Goal: Information Seeking & Learning: Learn about a topic

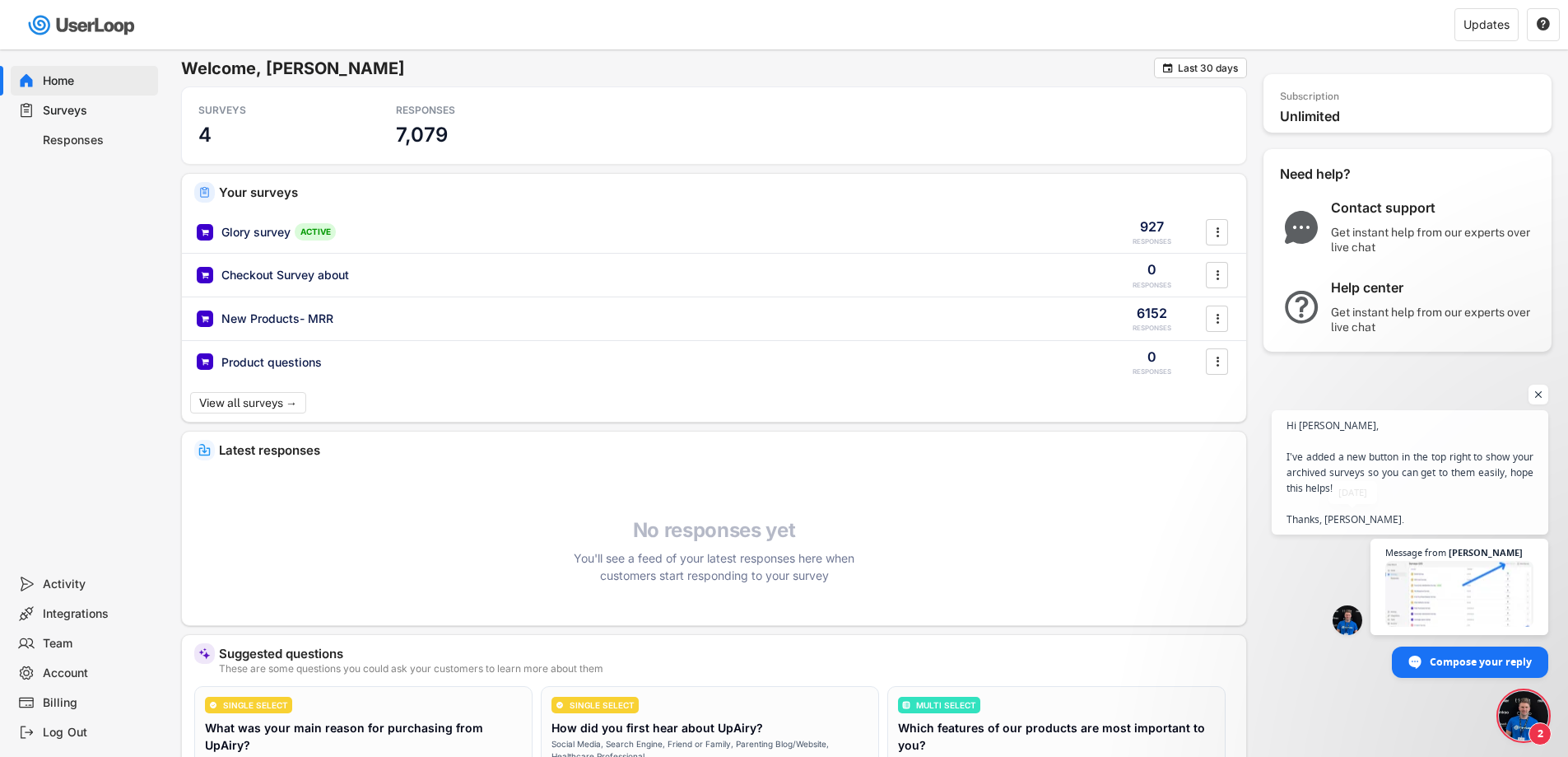
click at [1328, 557] on span "Message from [PERSON_NAME]" at bounding box center [1410, 586] width 277 height 96
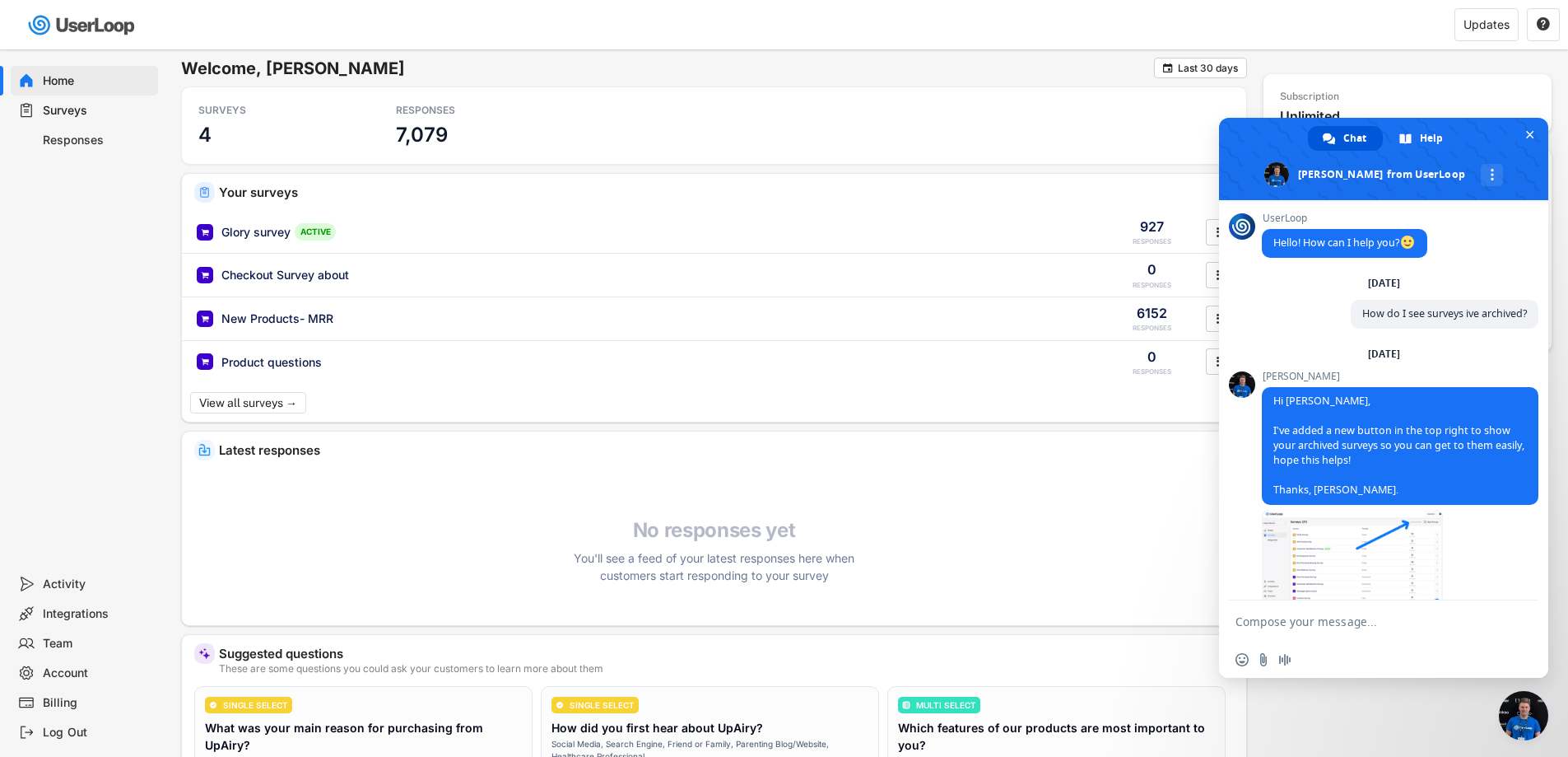
scroll to position [26, 0]
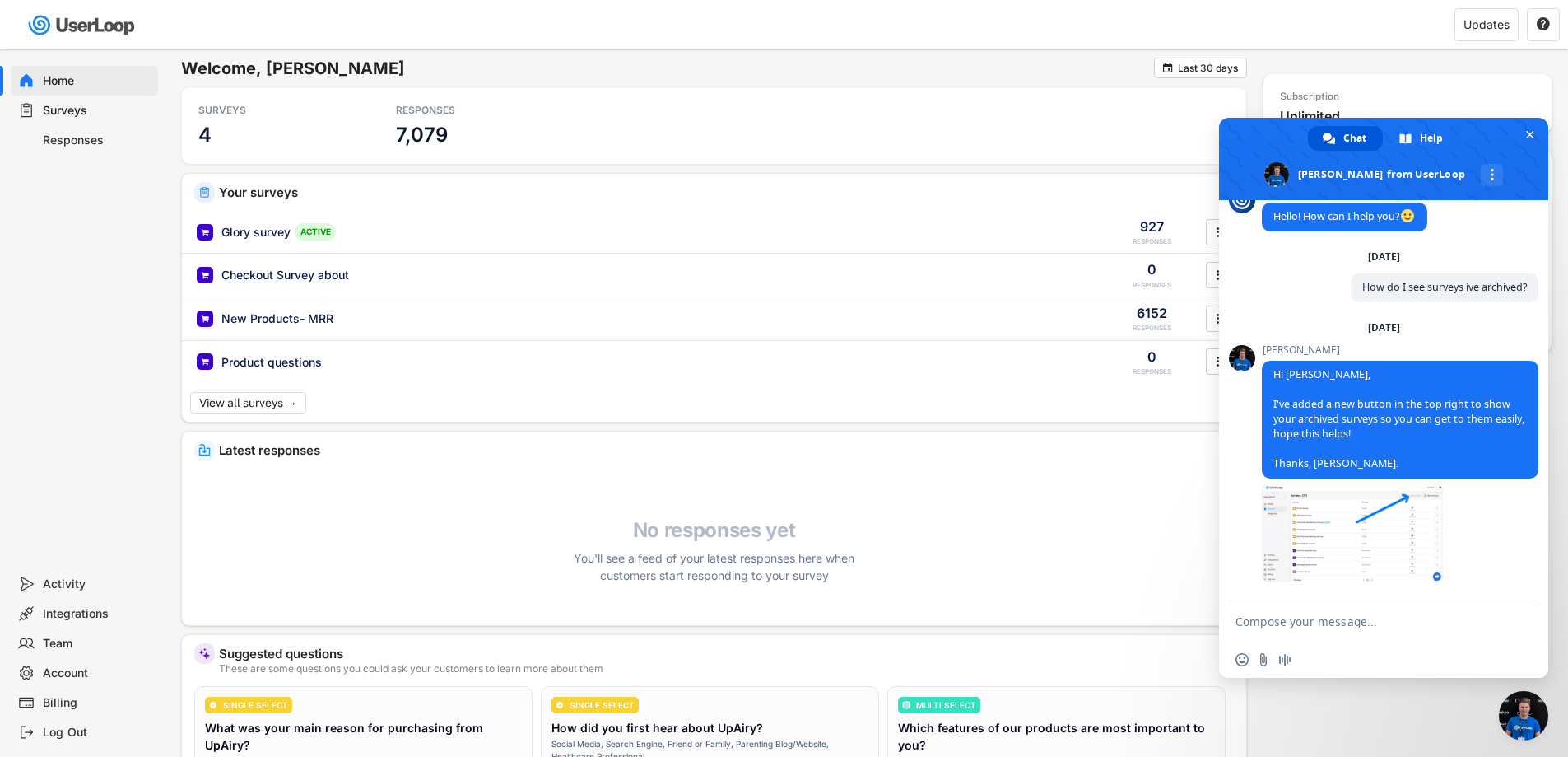
click at [1536, 727] on span "Close chat" at bounding box center [1524, 716] width 49 height 49
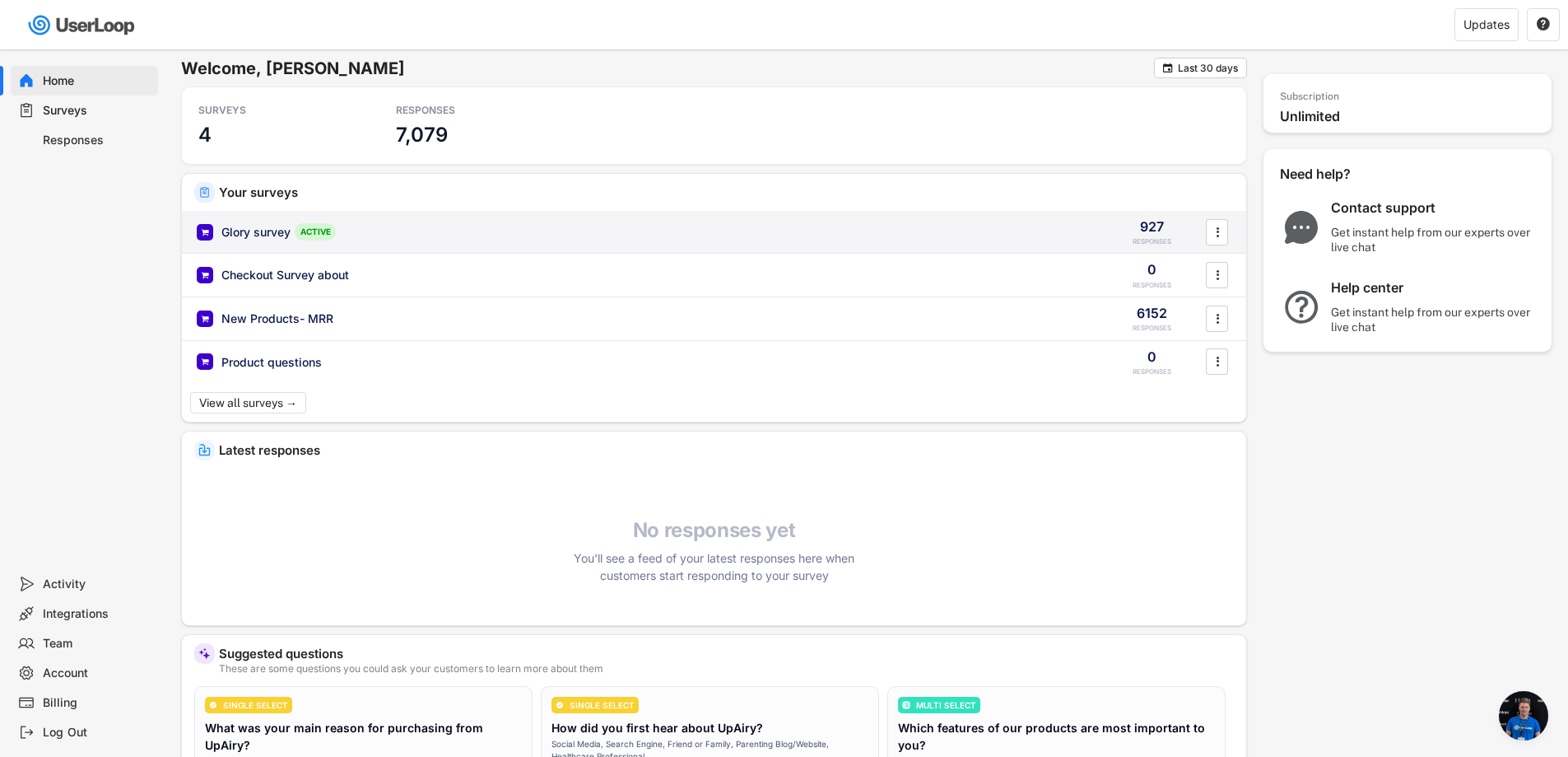
click at [250, 222] on div "Glory survey ACTIVE 927 RESPONSES " at bounding box center [714, 232] width 1064 height 43
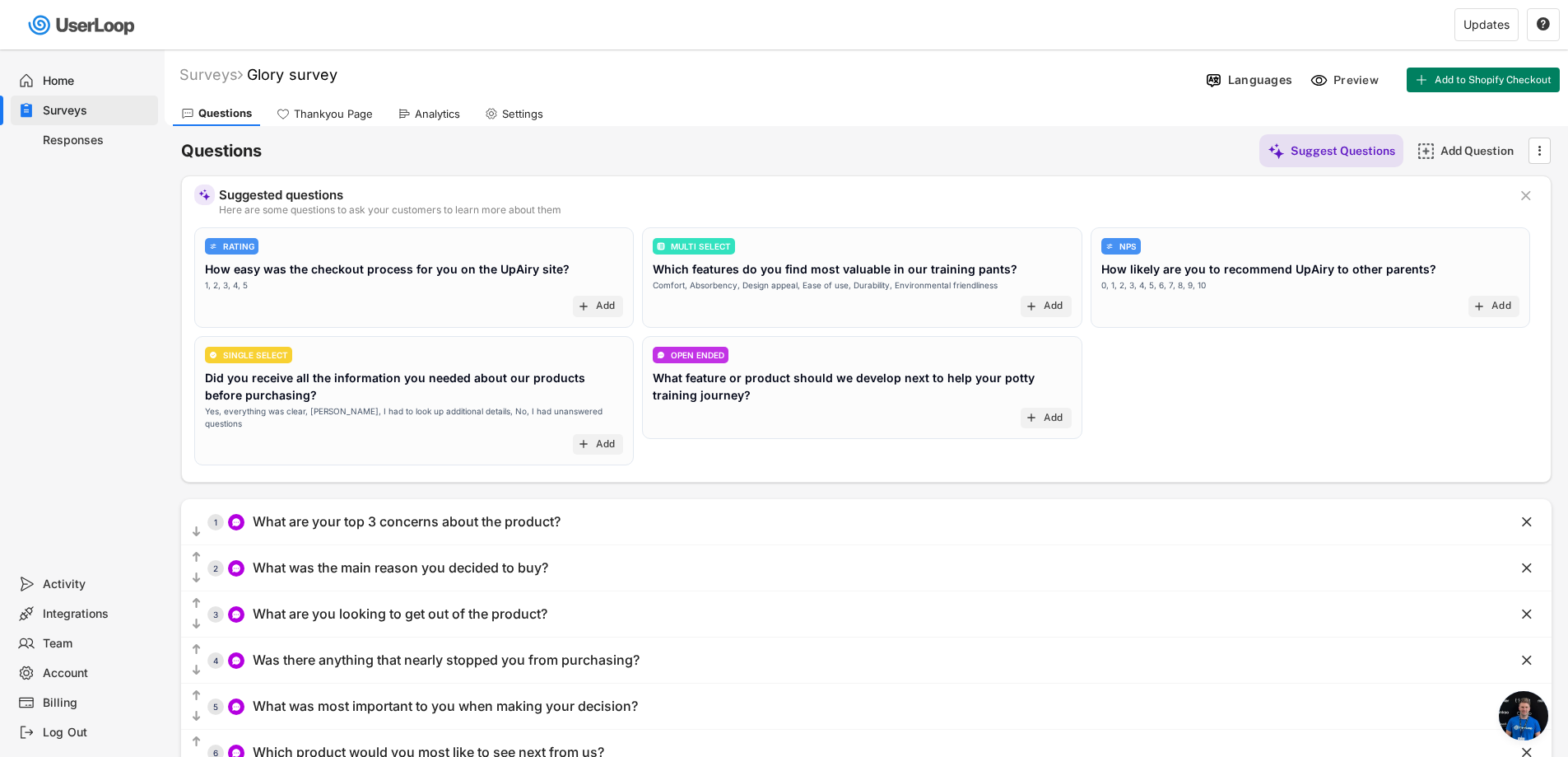
click at [427, 117] on div "Analytics" at bounding box center [437, 114] width 45 height 14
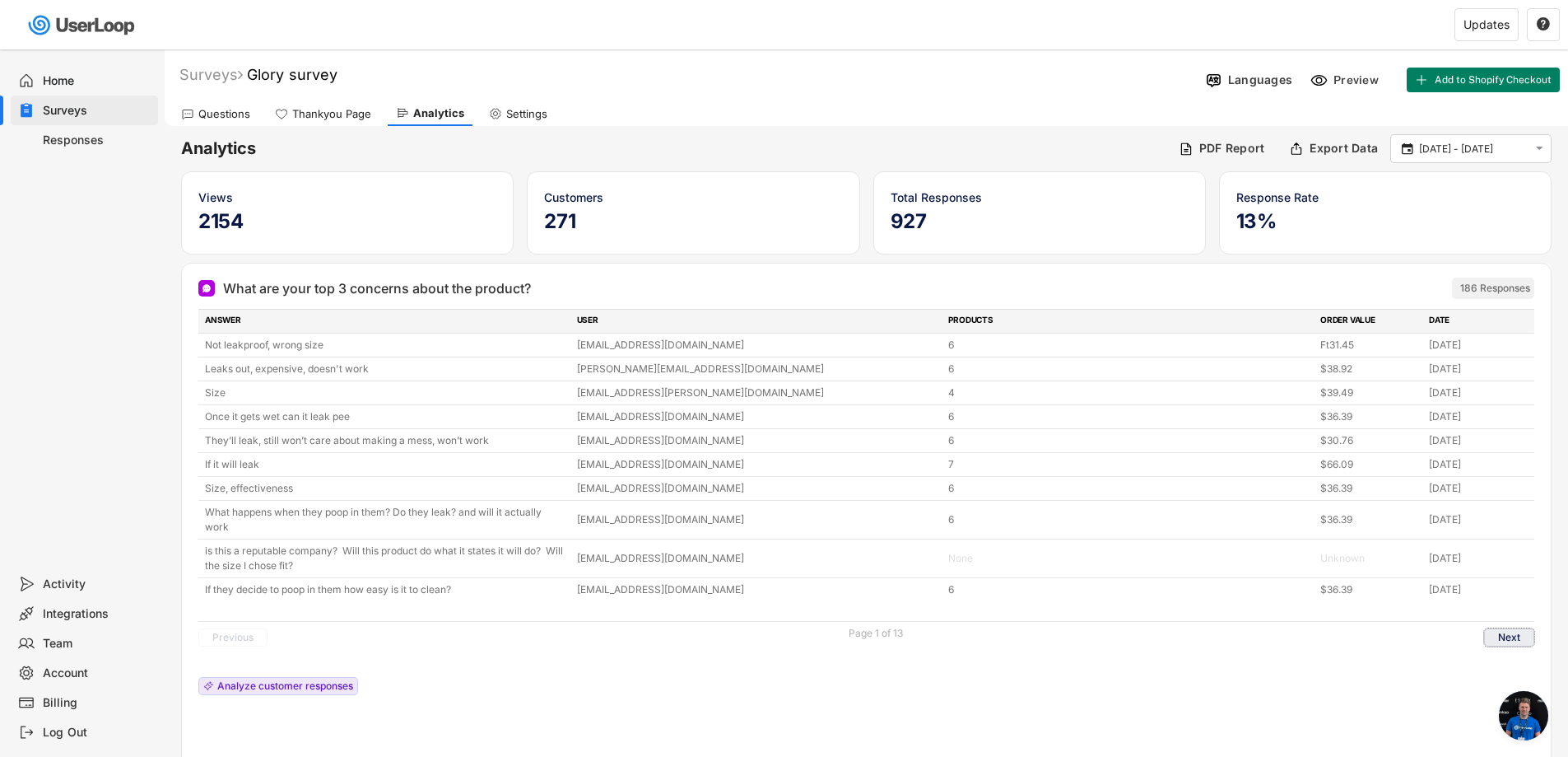
click at [1520, 636] on button "Next" at bounding box center [1509, 638] width 50 height 18
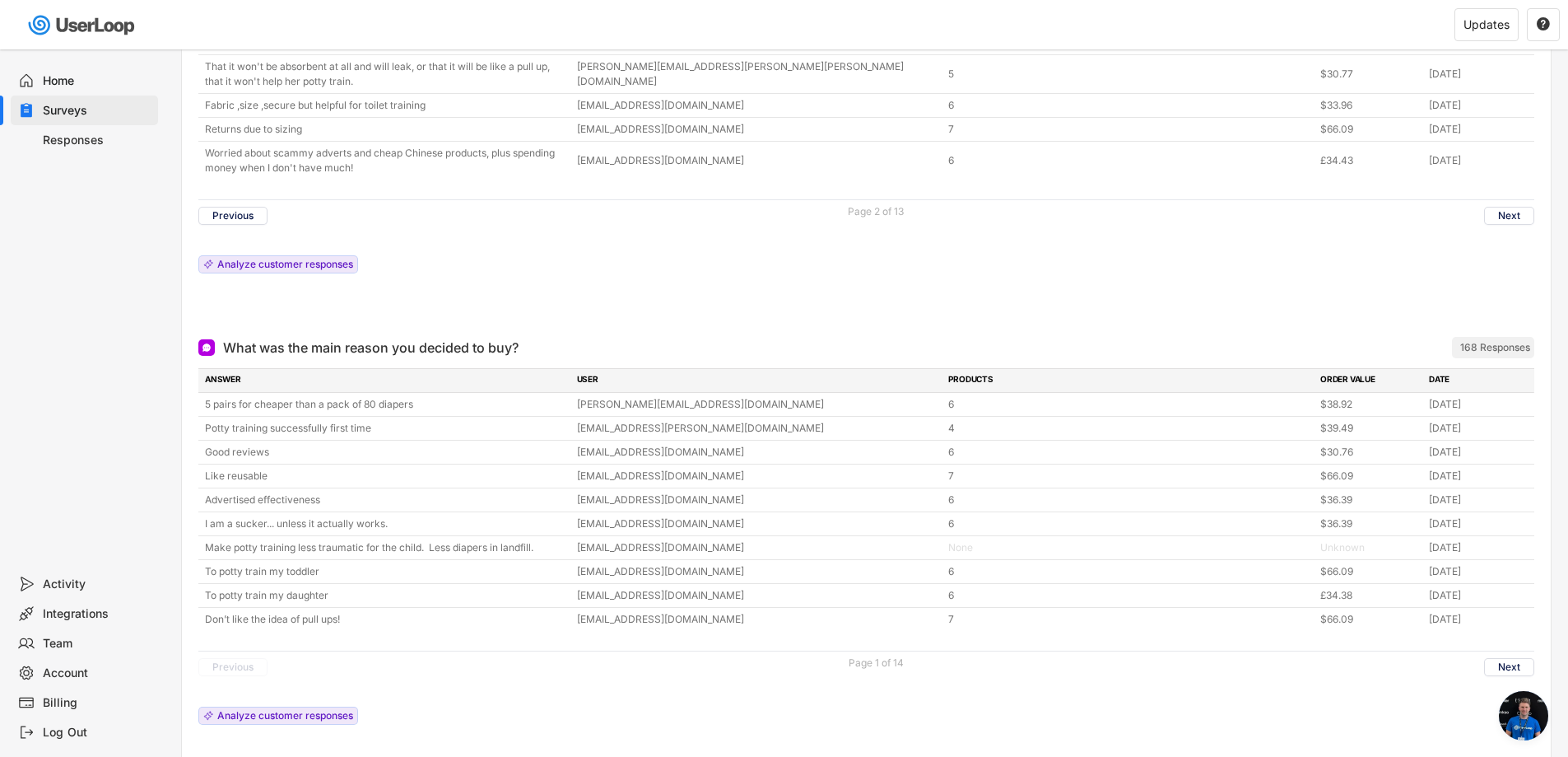
scroll to position [494, 0]
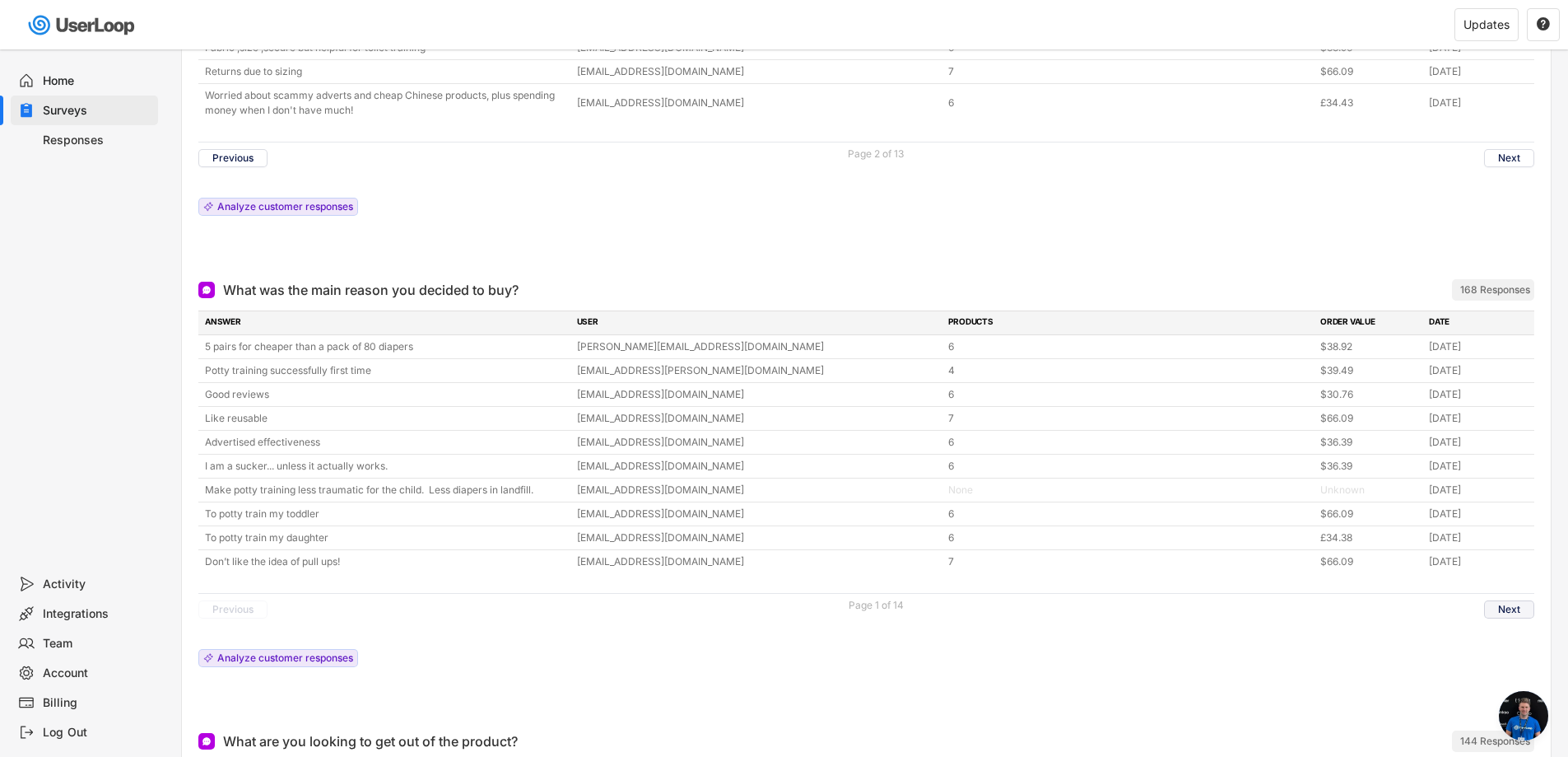
click at [1514, 606] on button "Next" at bounding box center [1509, 610] width 50 height 18
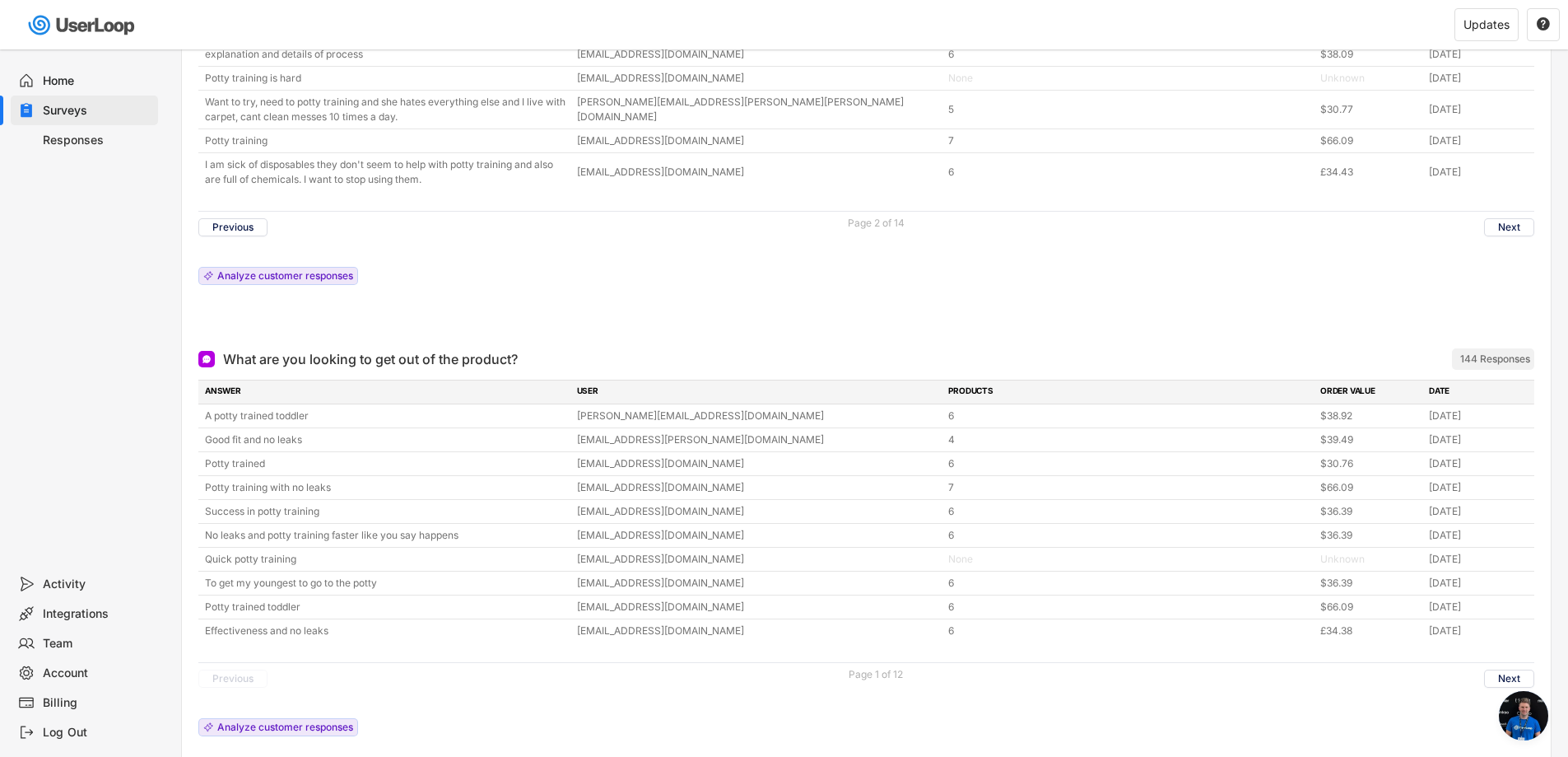
scroll to position [988, 0]
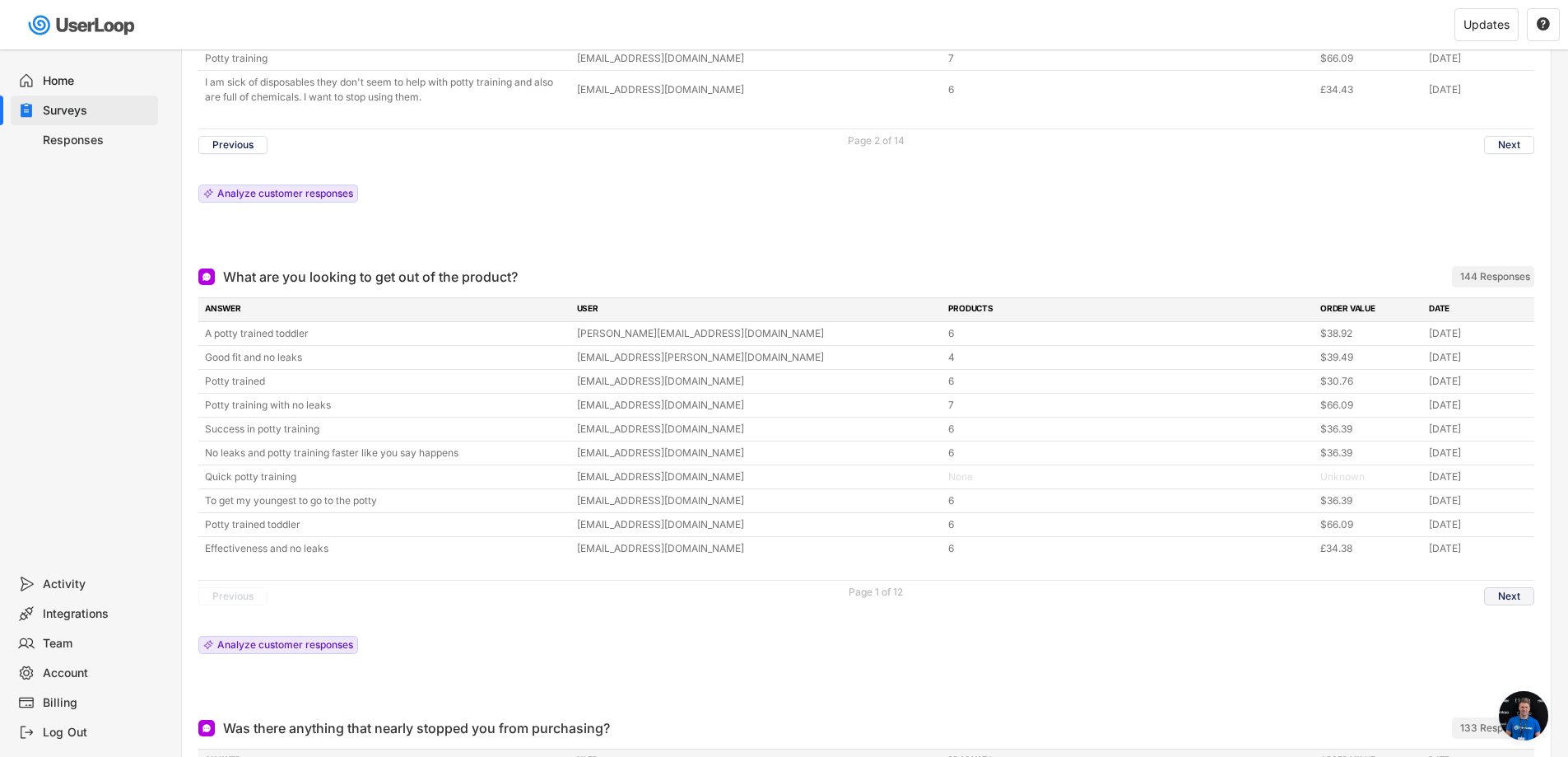
click at [1505, 597] on button "Next" at bounding box center [1509, 596] width 50 height 18
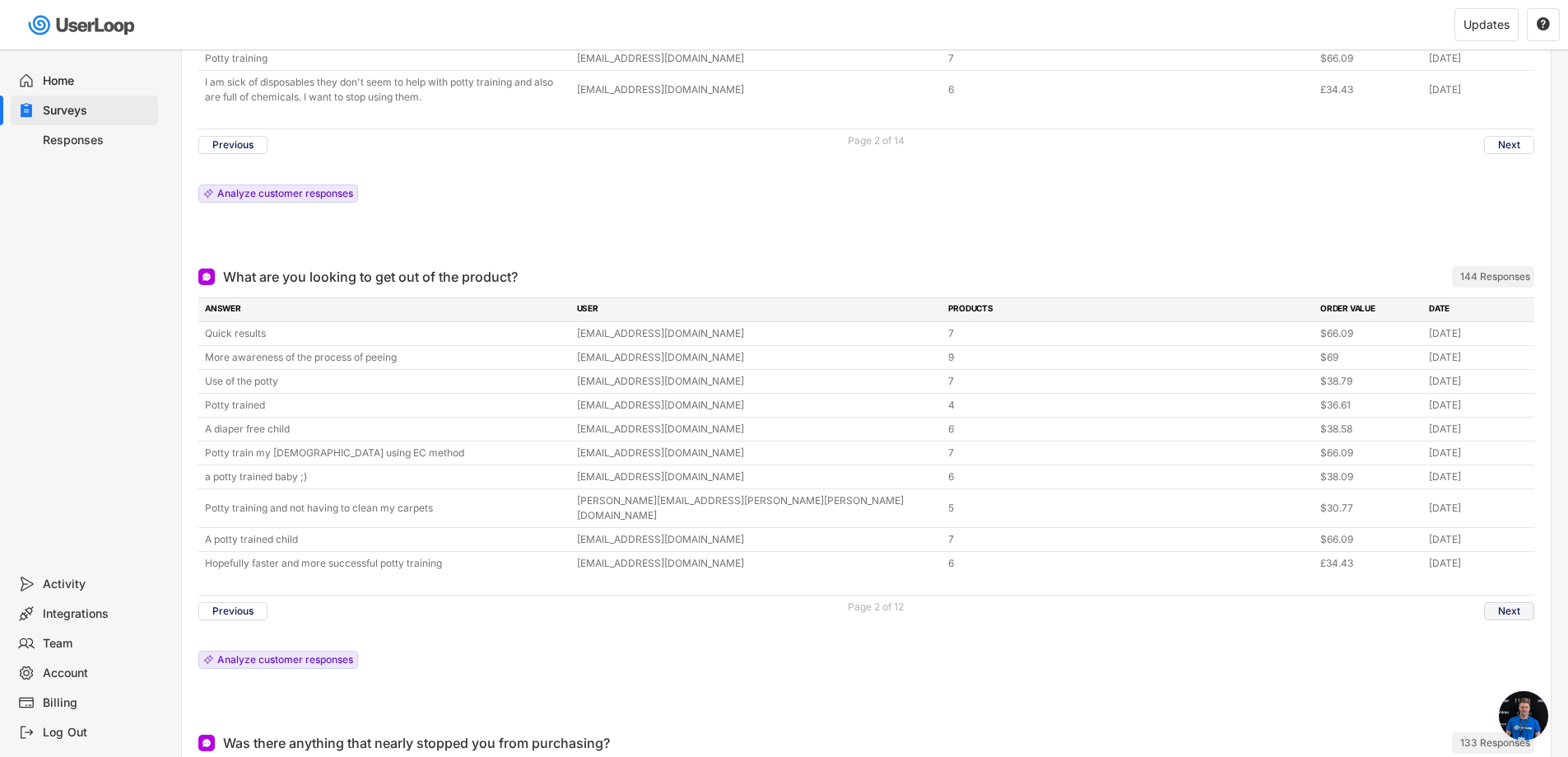
click at [1515, 602] on button "Next" at bounding box center [1509, 611] width 50 height 18
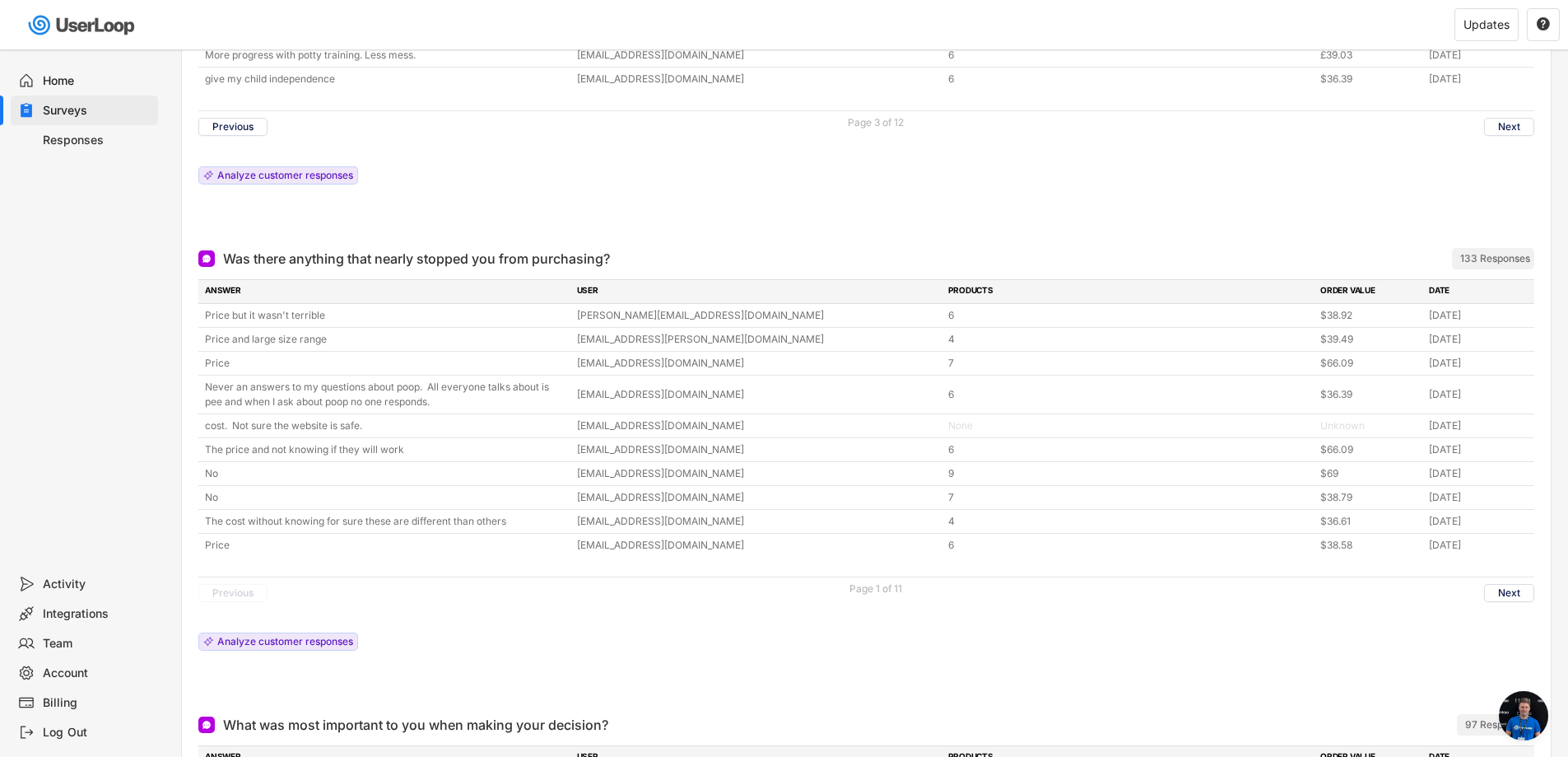
scroll to position [1482, 0]
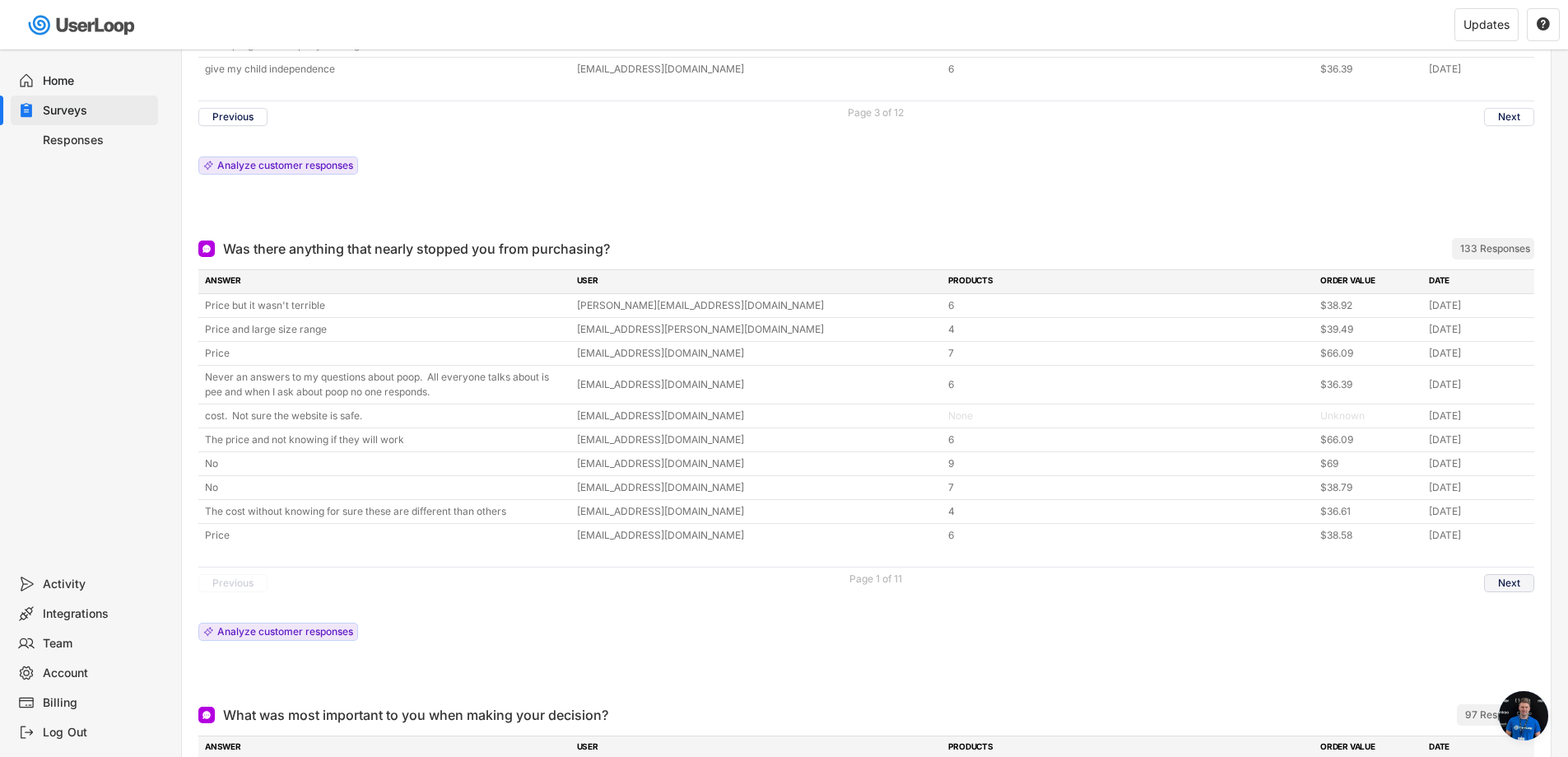
click at [1520, 581] on button "Next" at bounding box center [1509, 583] width 50 height 18
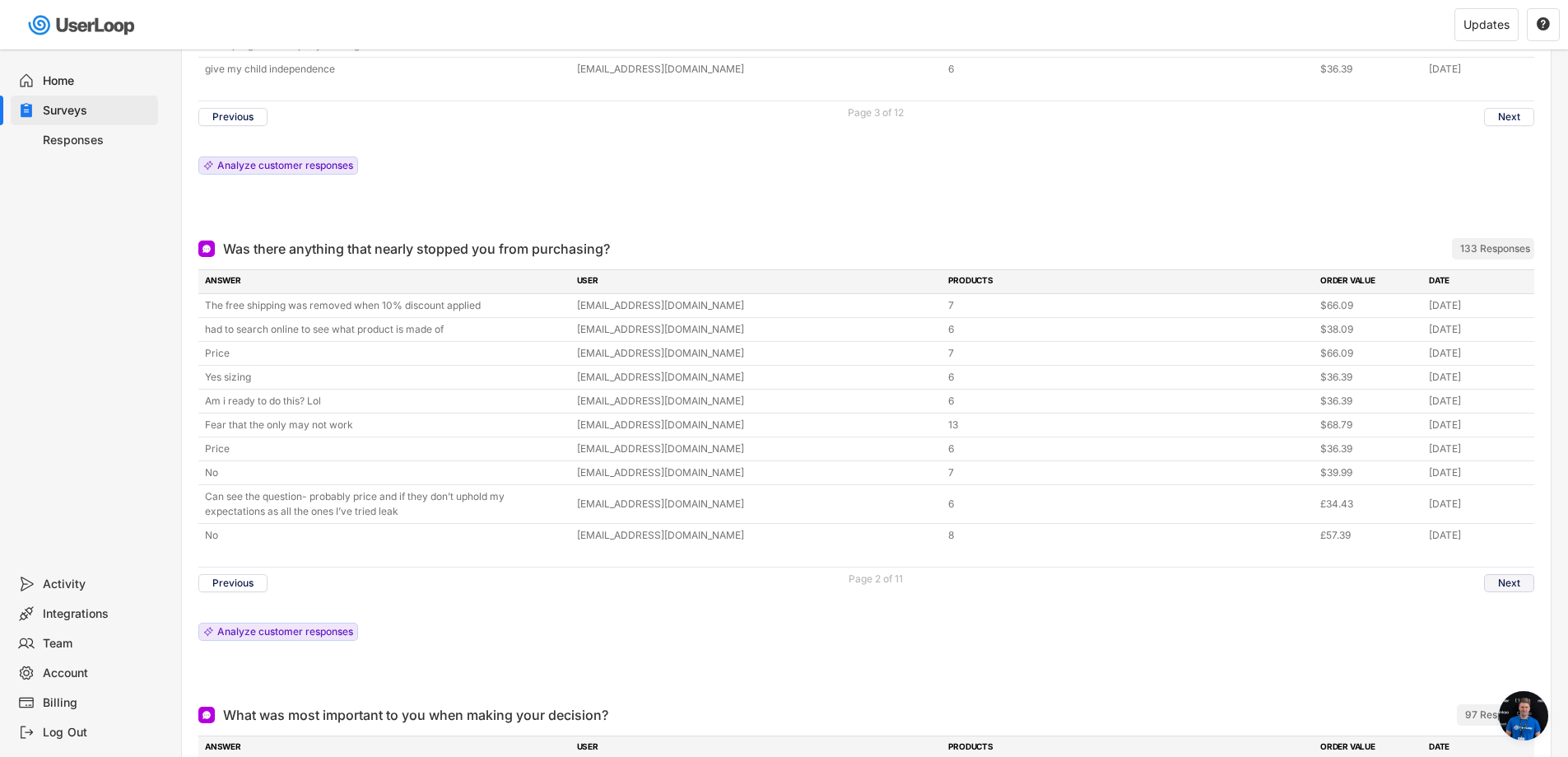
click at [1513, 587] on button "Next" at bounding box center [1509, 583] width 50 height 18
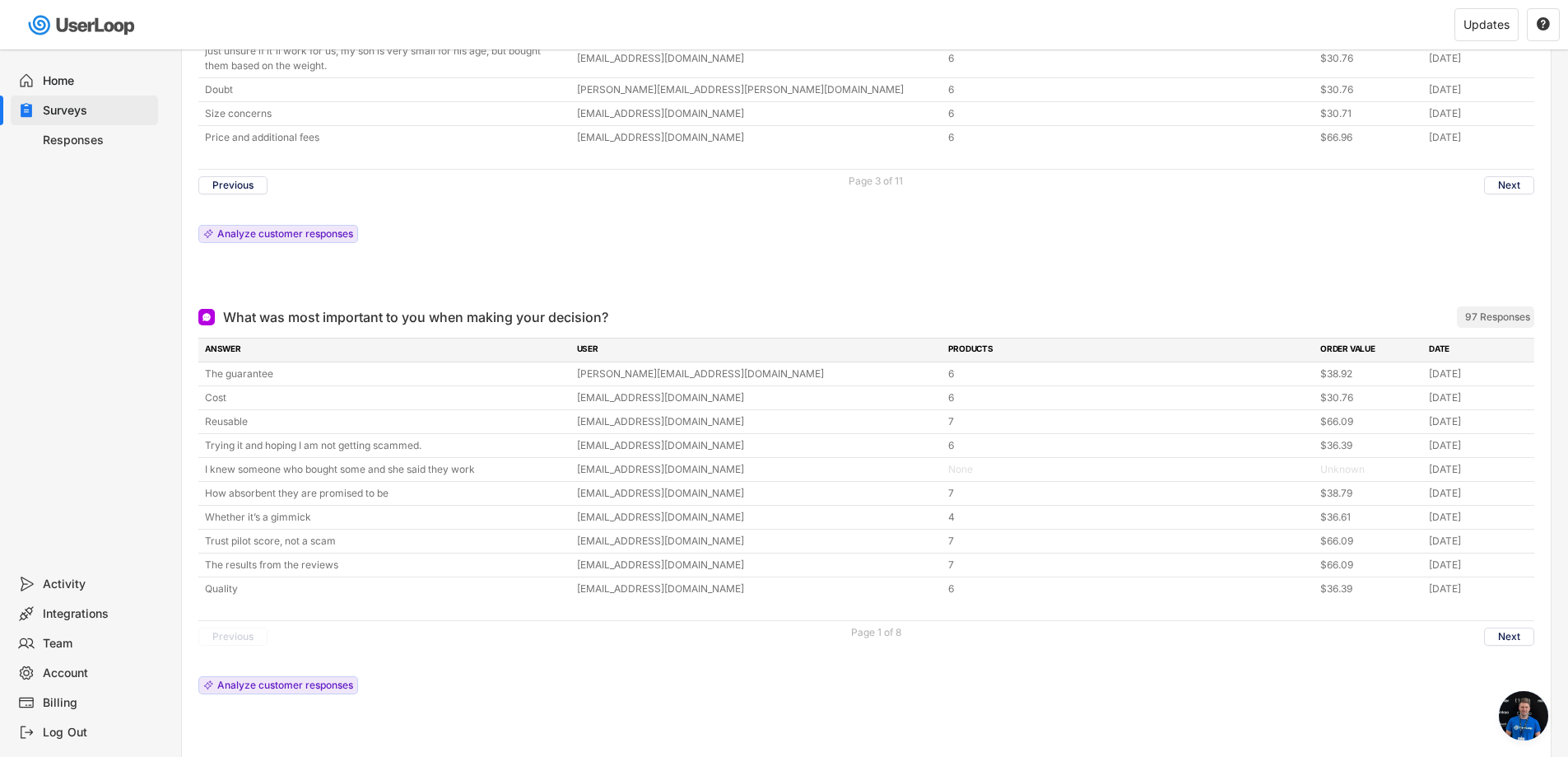
scroll to position [1894, 0]
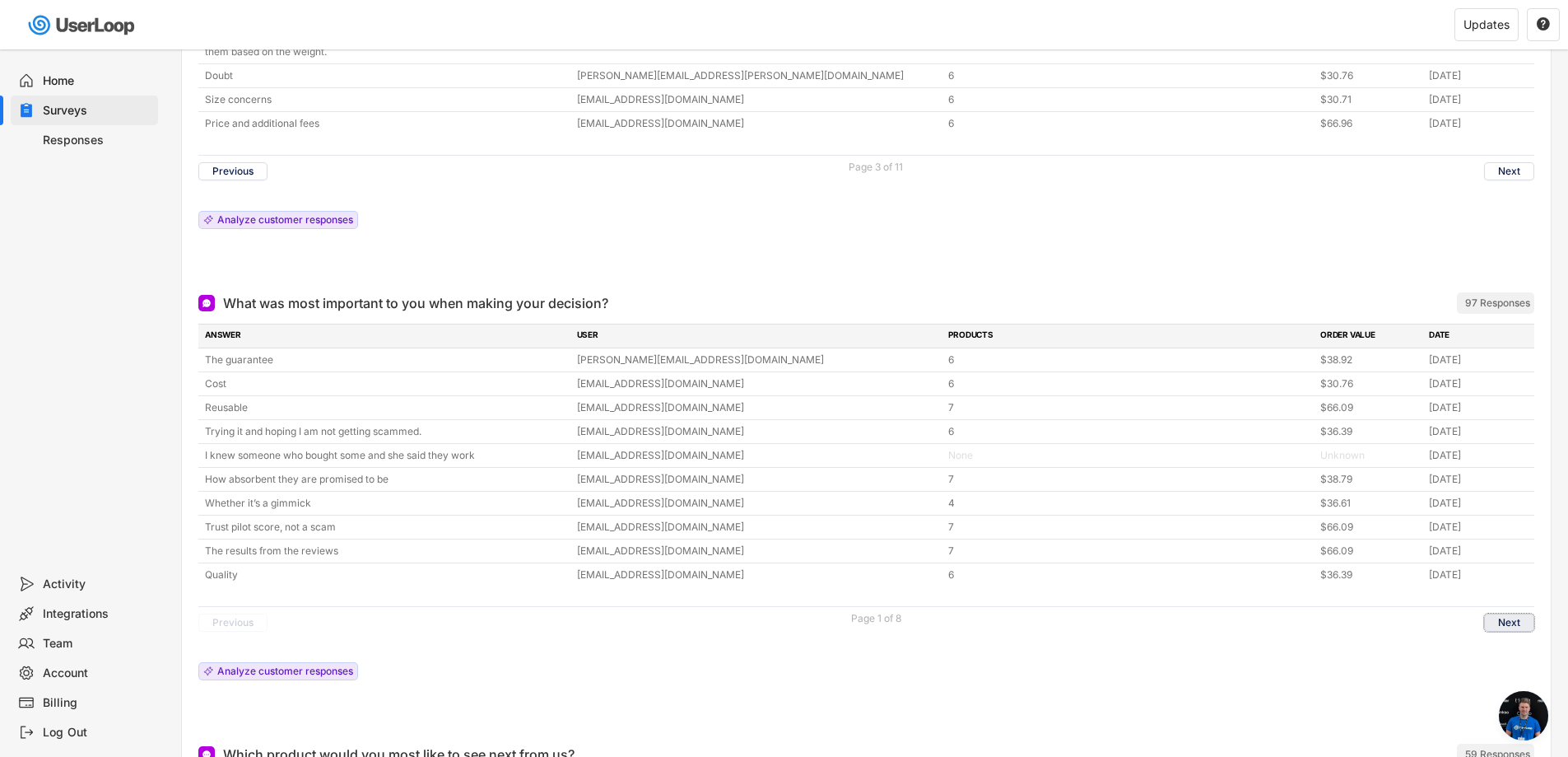
click at [1503, 618] on button "Next" at bounding box center [1509, 623] width 50 height 18
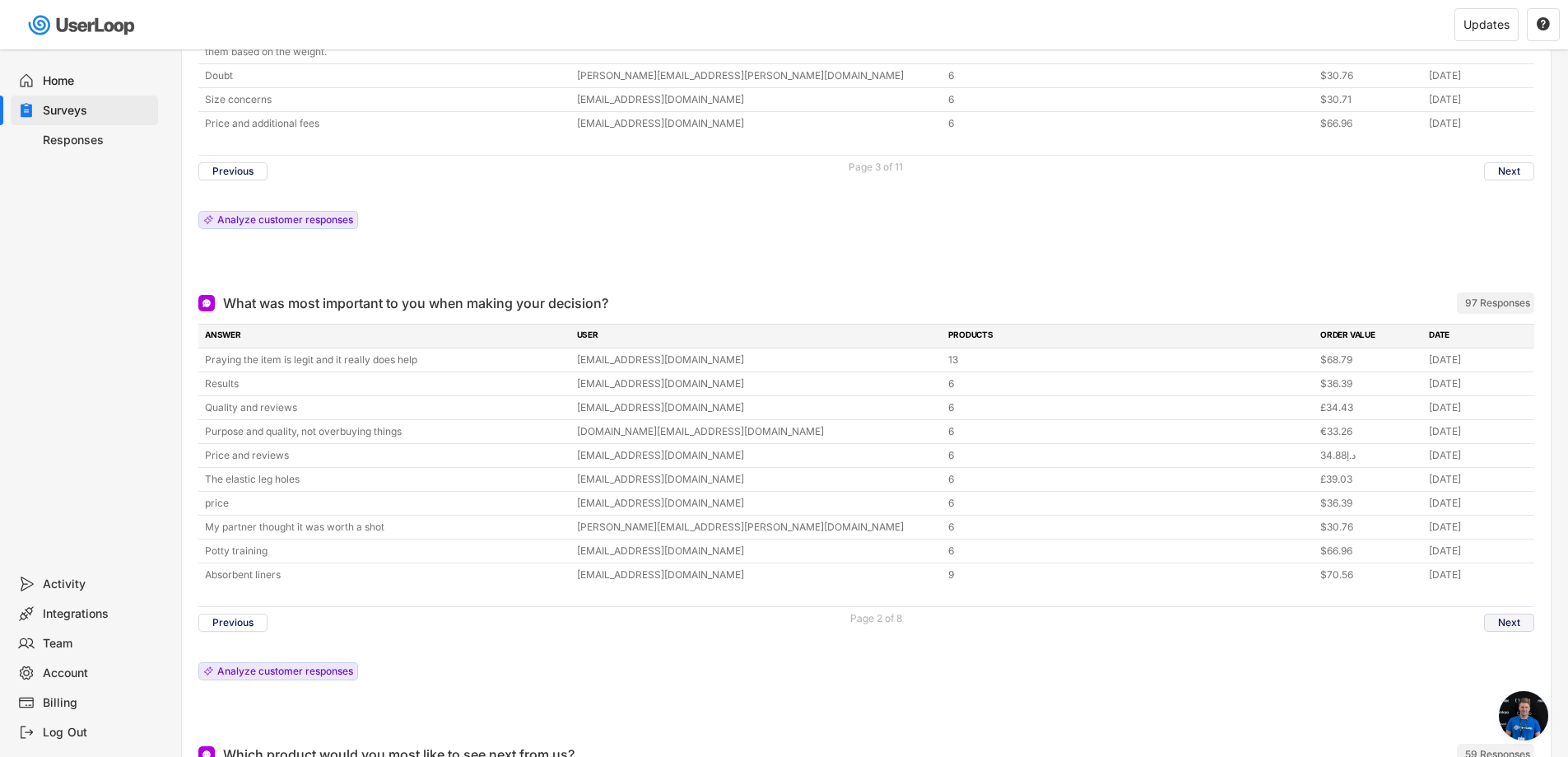
click at [1503, 618] on button "Next" at bounding box center [1509, 623] width 50 height 18
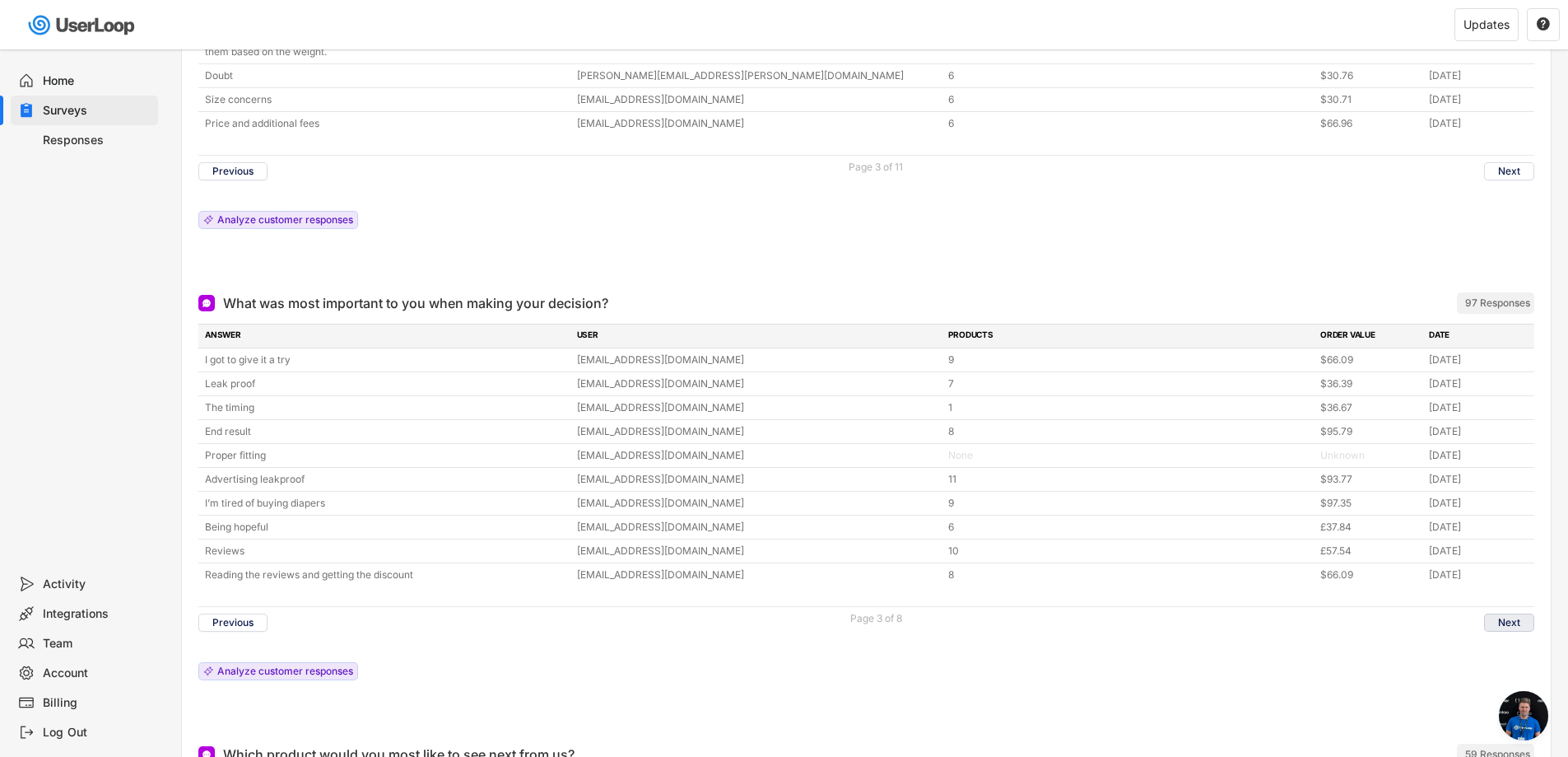
click at [1503, 618] on button "Next" at bounding box center [1509, 623] width 50 height 18
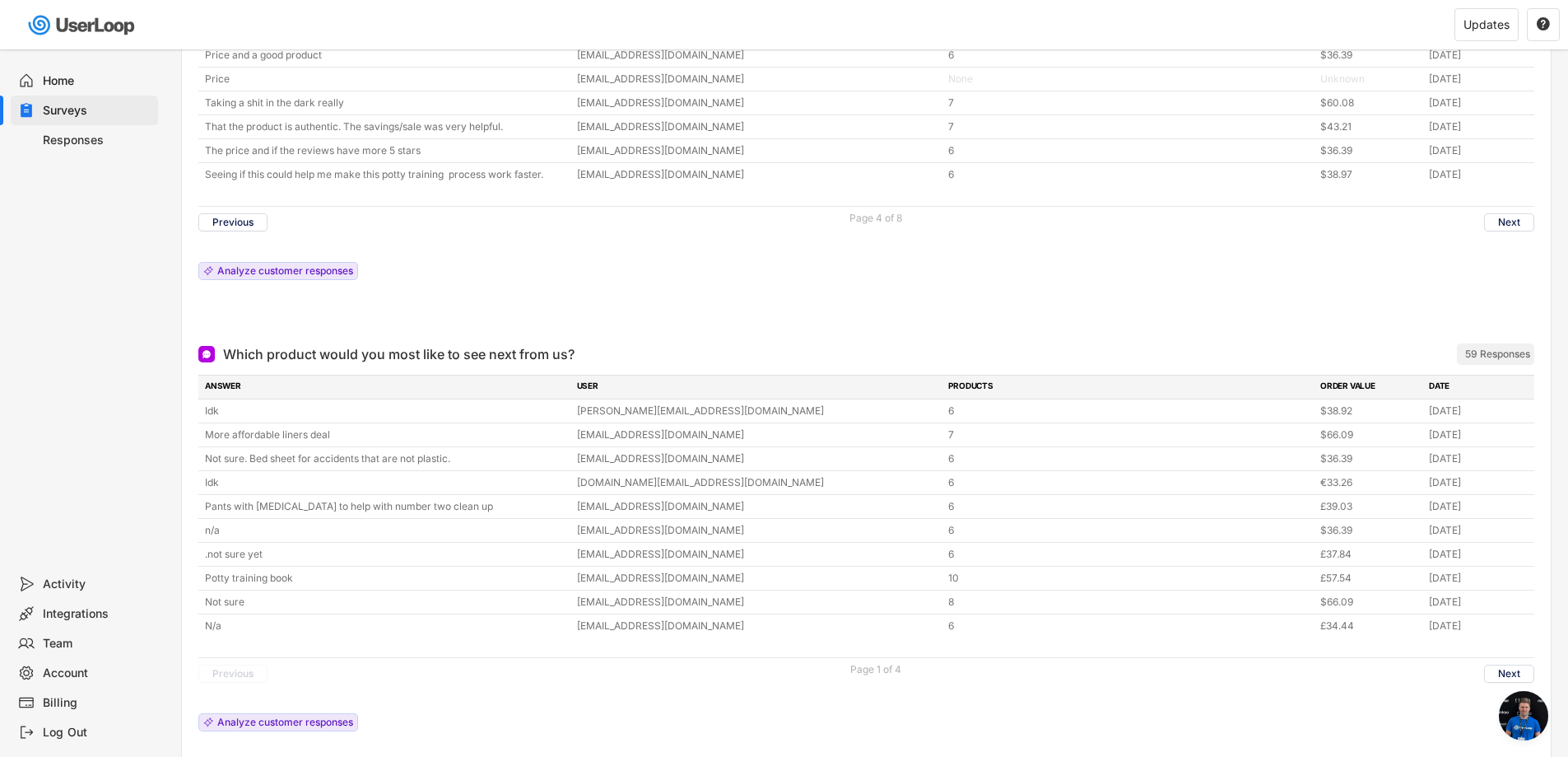
scroll to position [2306, 0]
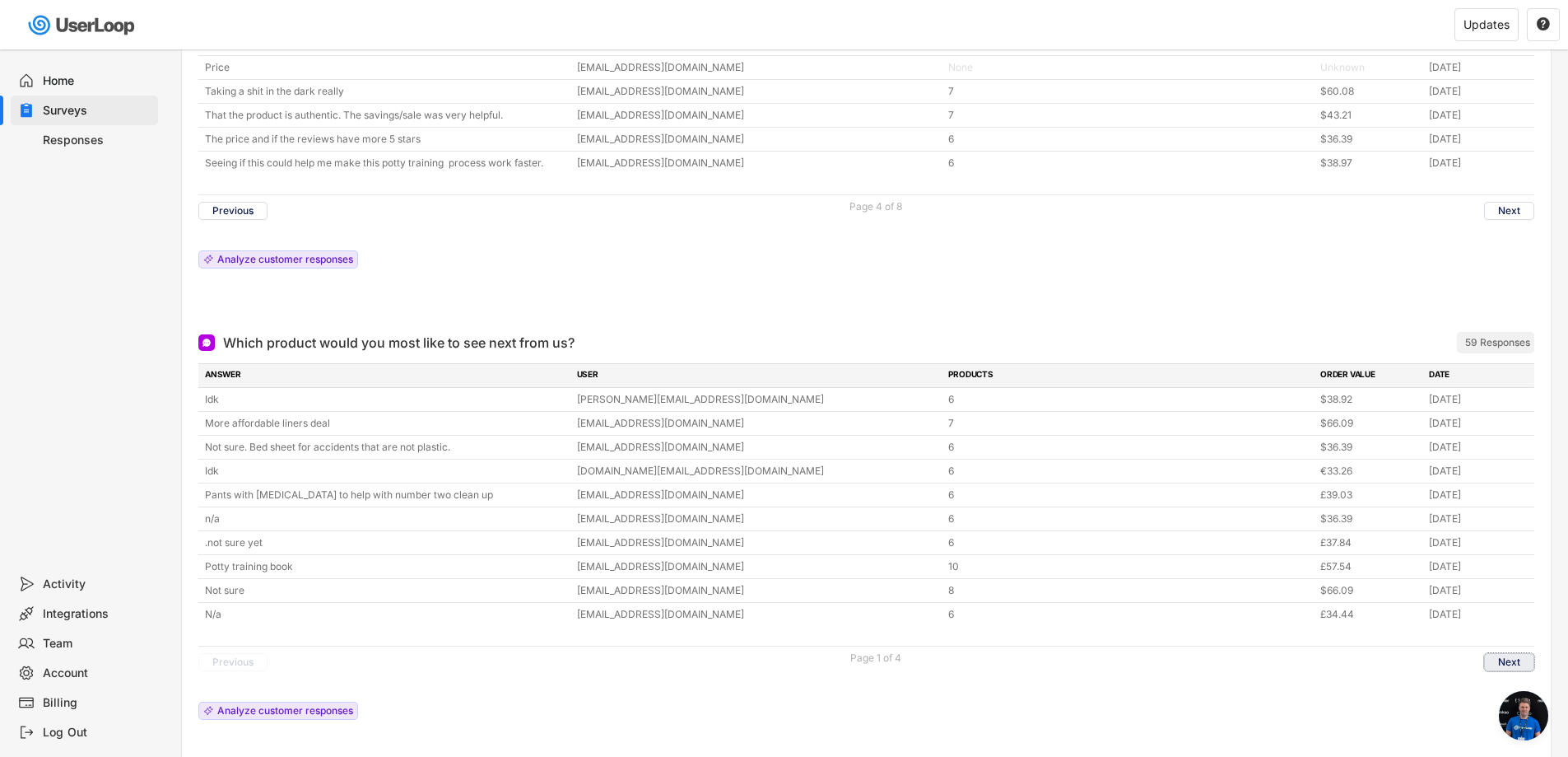
click at [1497, 655] on button "Next" at bounding box center [1509, 662] width 50 height 18
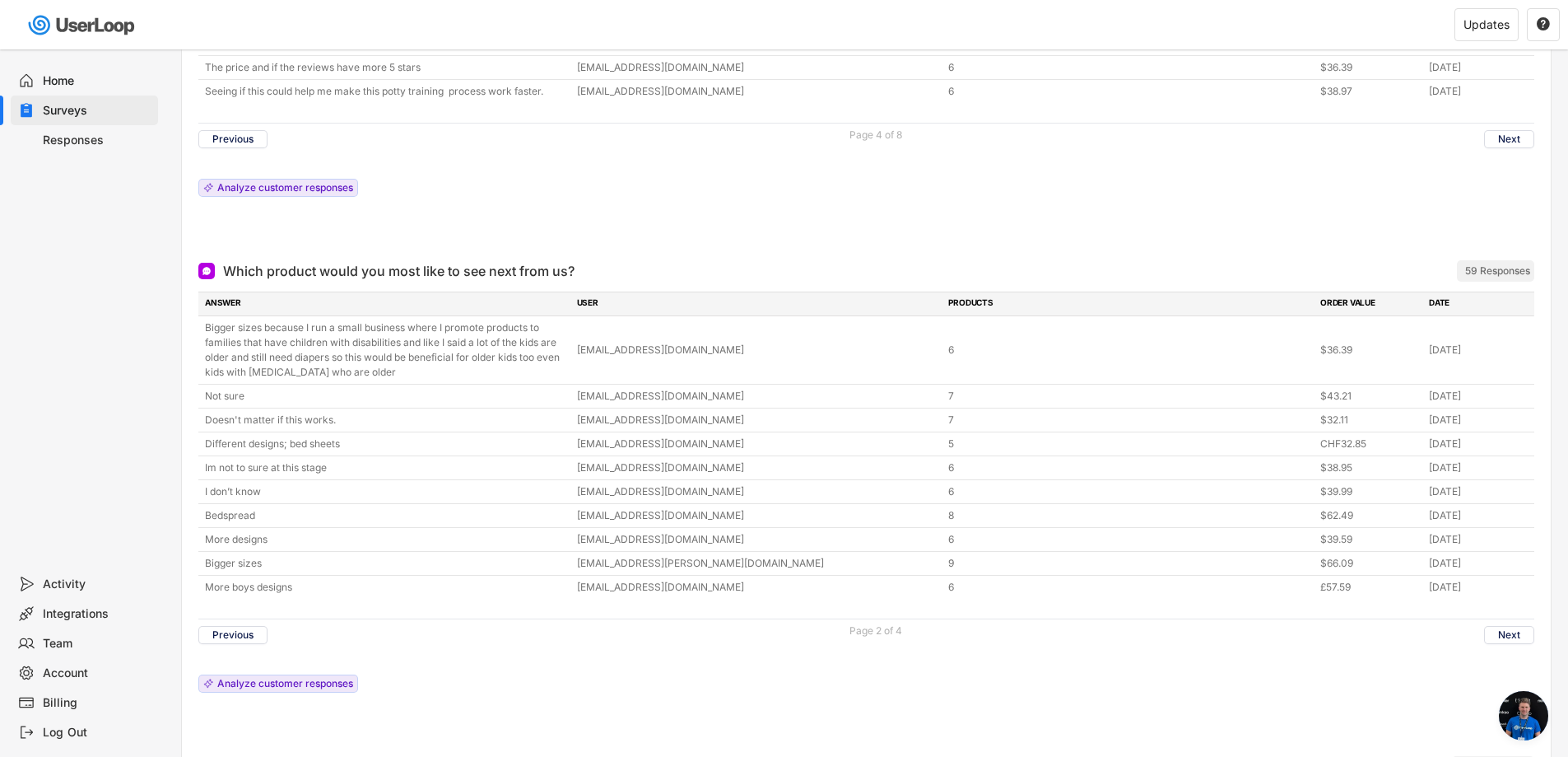
scroll to position [2388, 0]
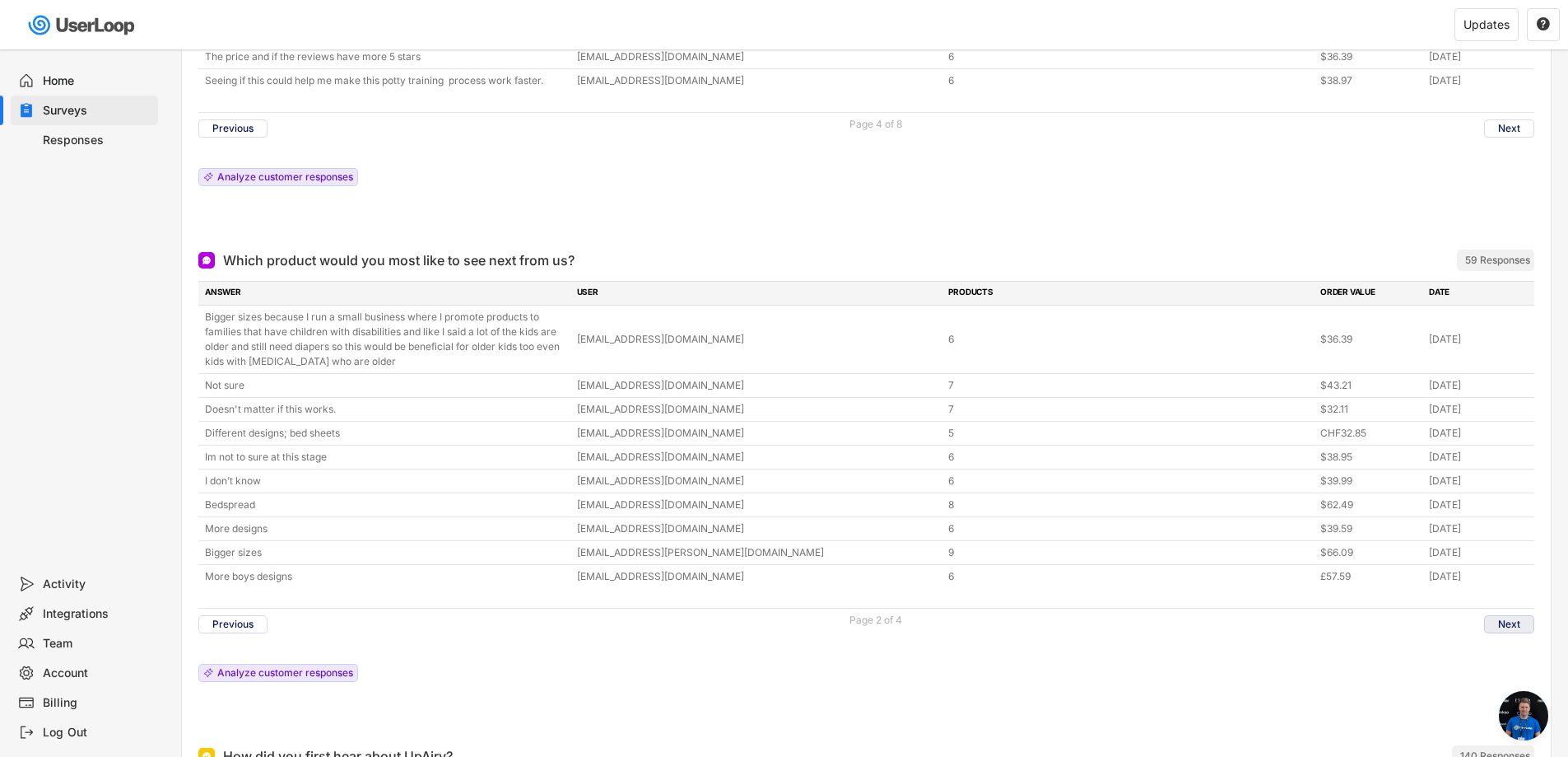
click at [1501, 627] on button "Next" at bounding box center [1509, 624] width 50 height 18
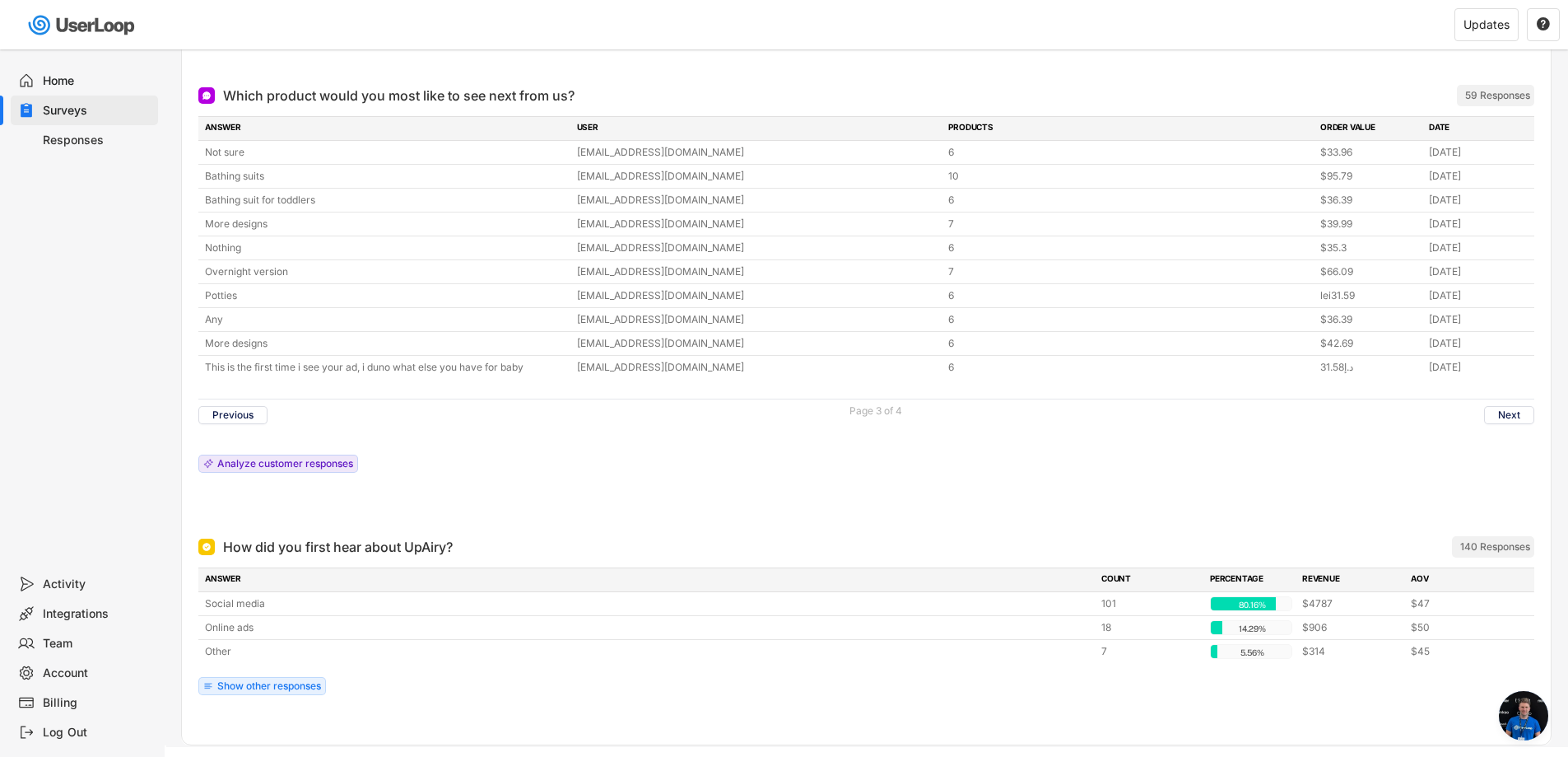
scroll to position [2591, 0]
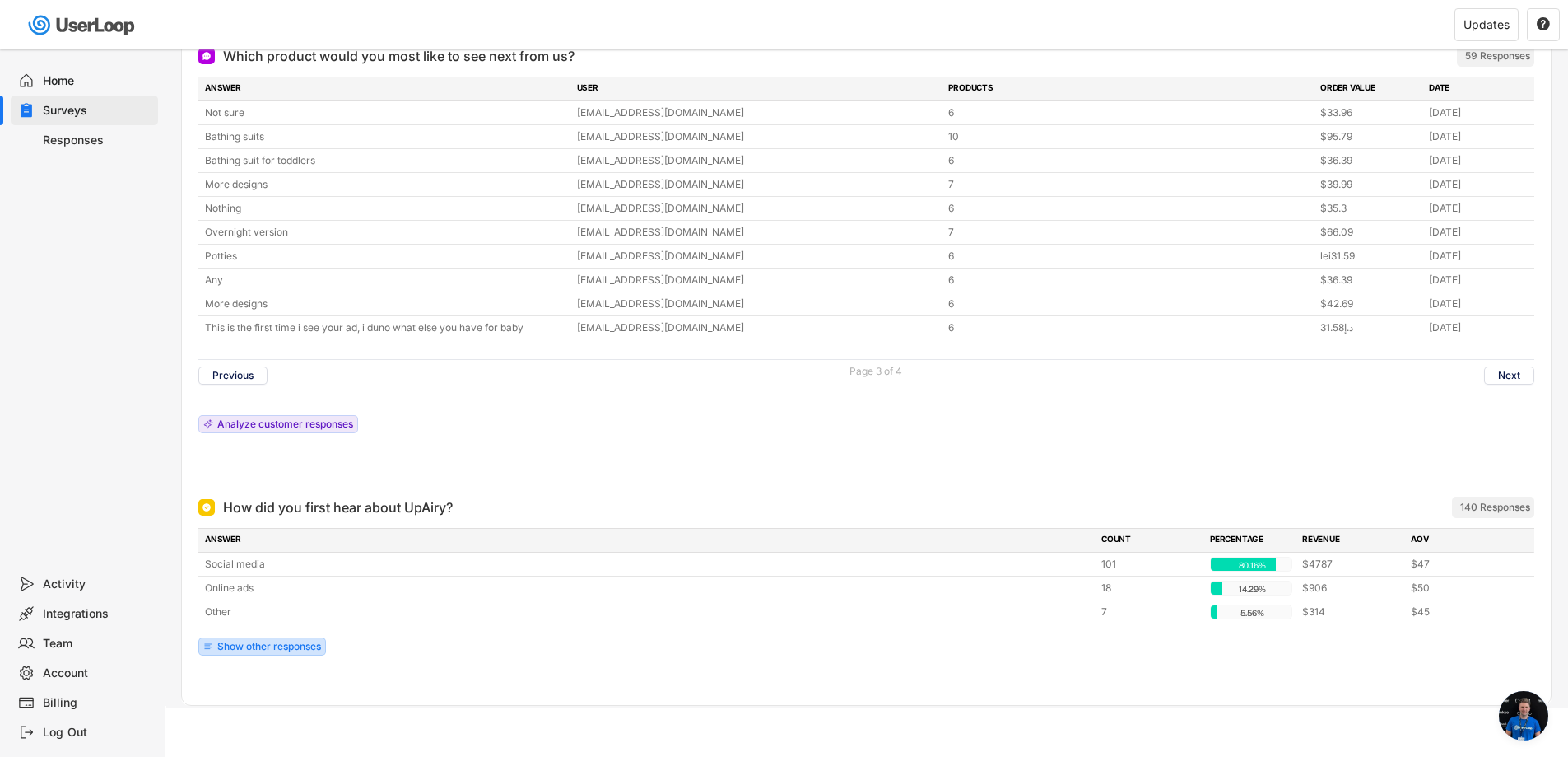
click at [246, 644] on div "Show other responses" at bounding box center [269, 647] width 104 height 10
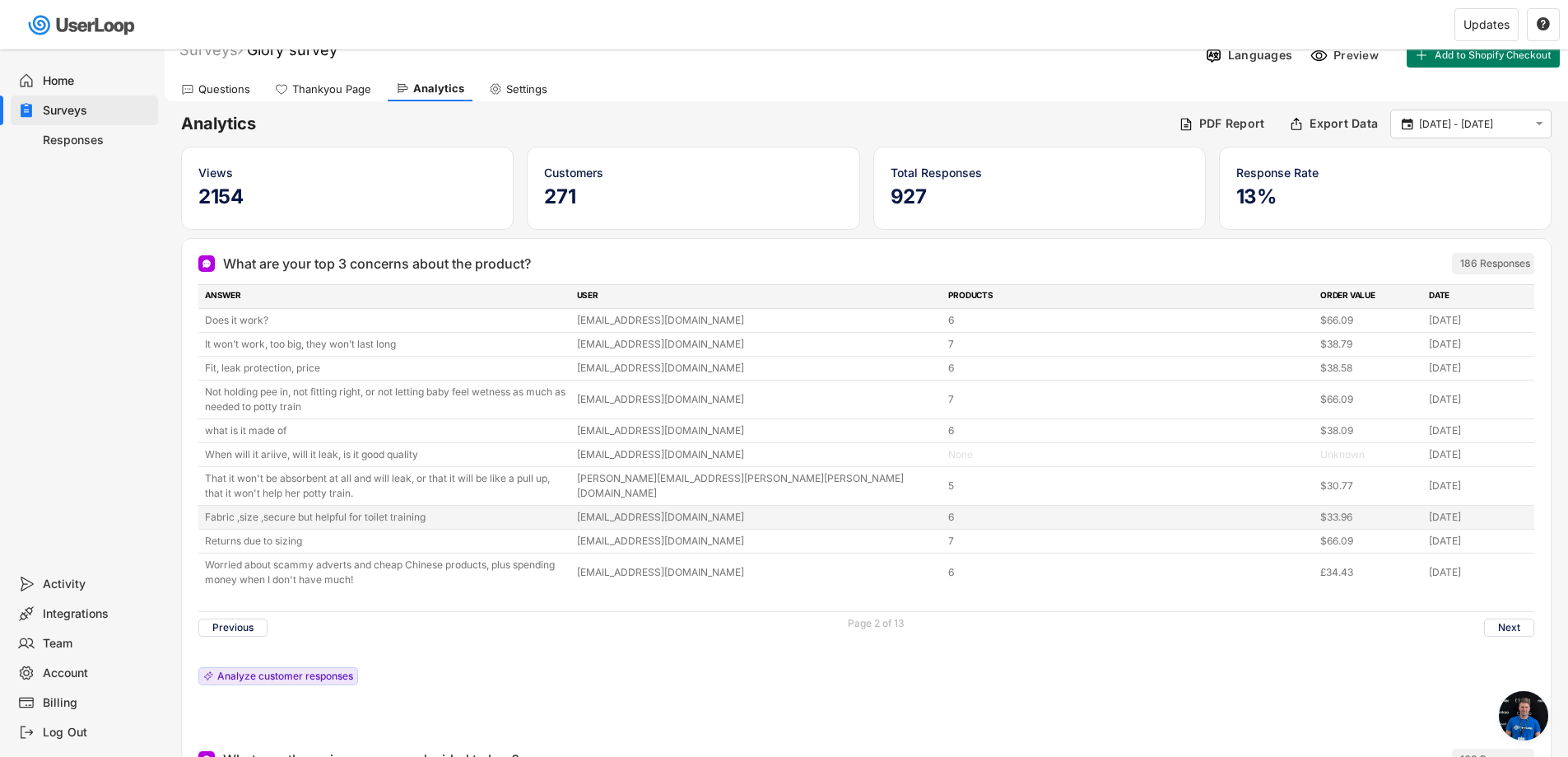
scroll to position [82, 0]
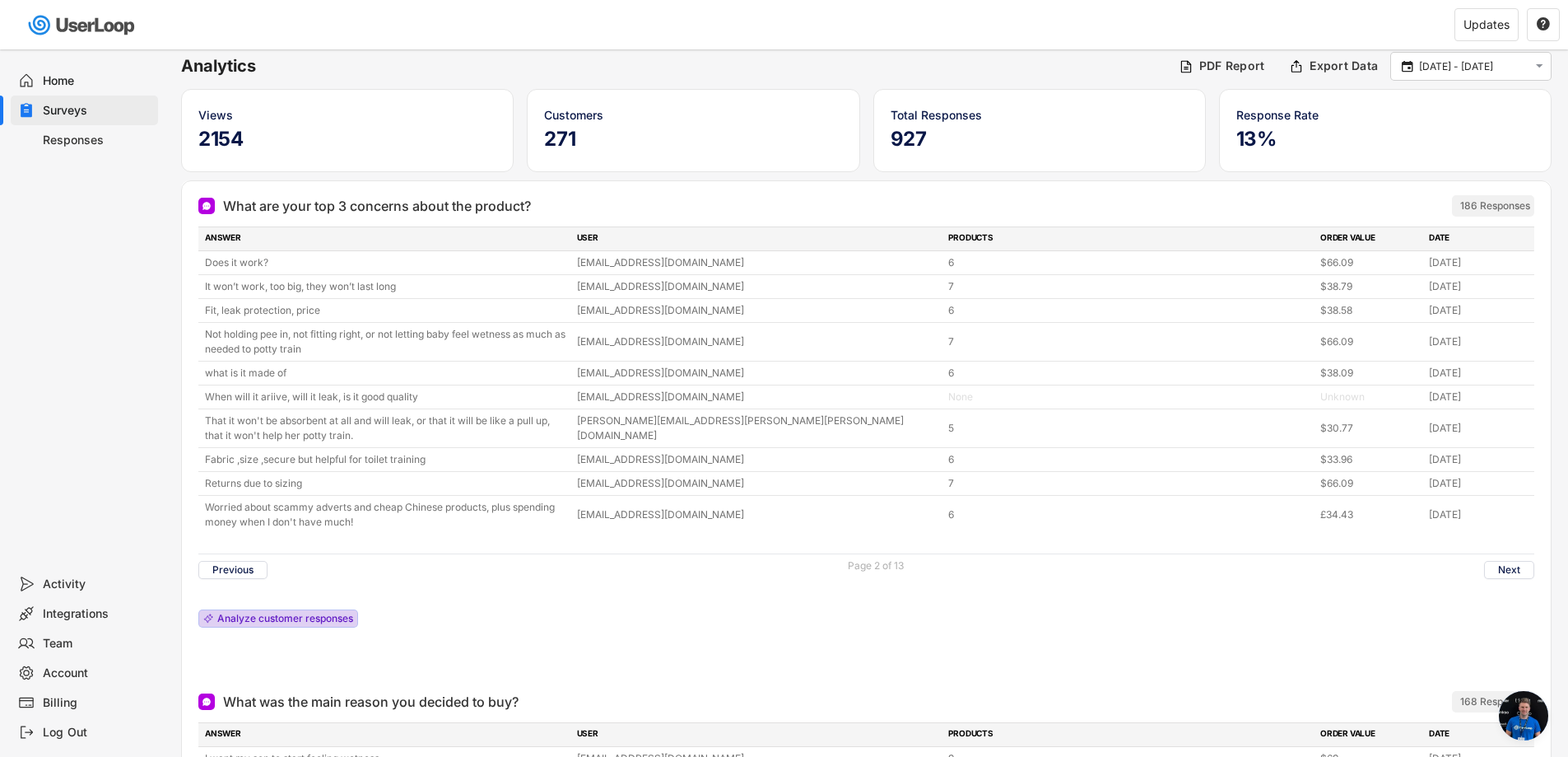
click at [297, 618] on div "Analyze customer responses" at bounding box center [285, 619] width 136 height 10
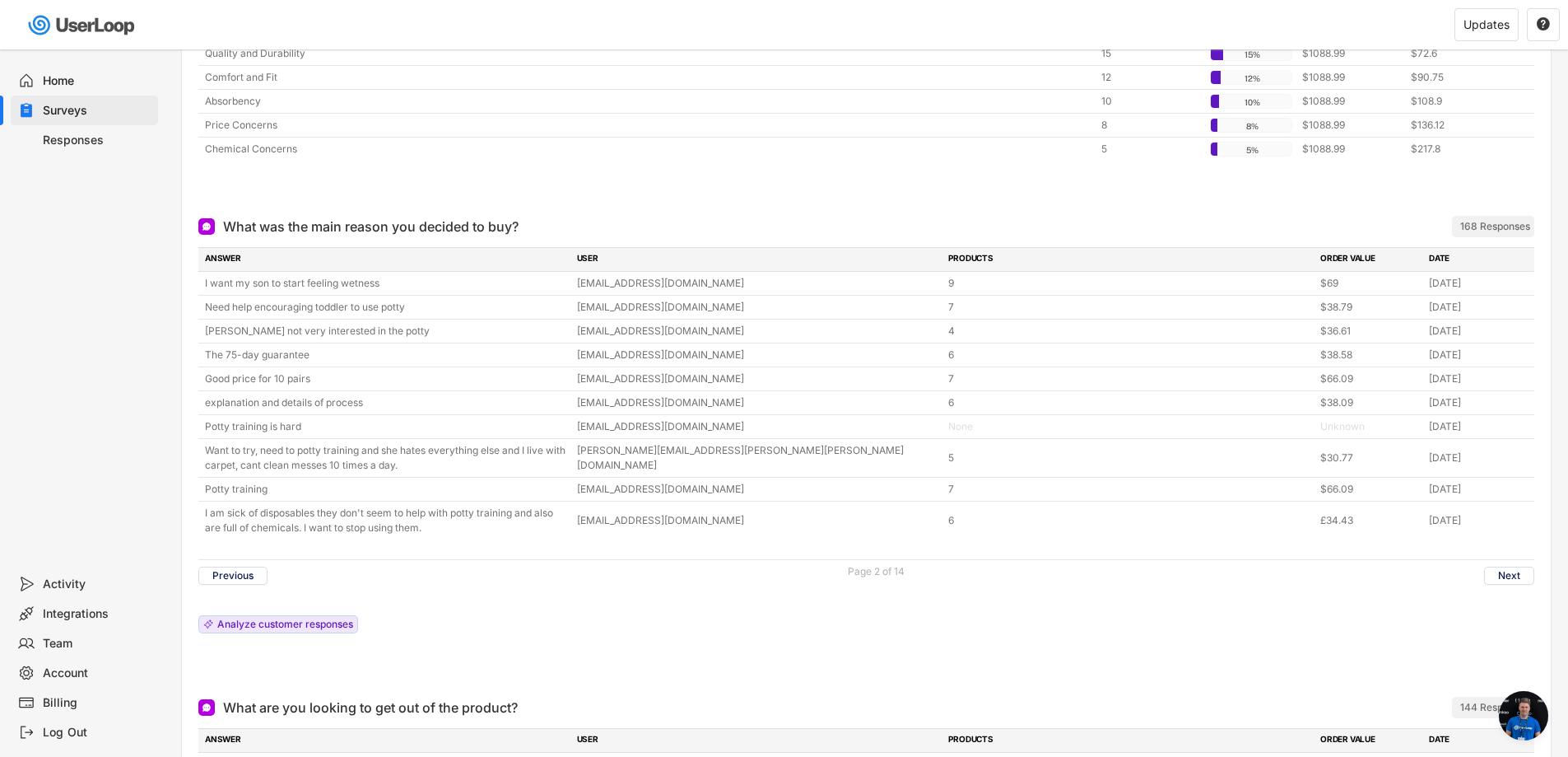
scroll to position [823, 0]
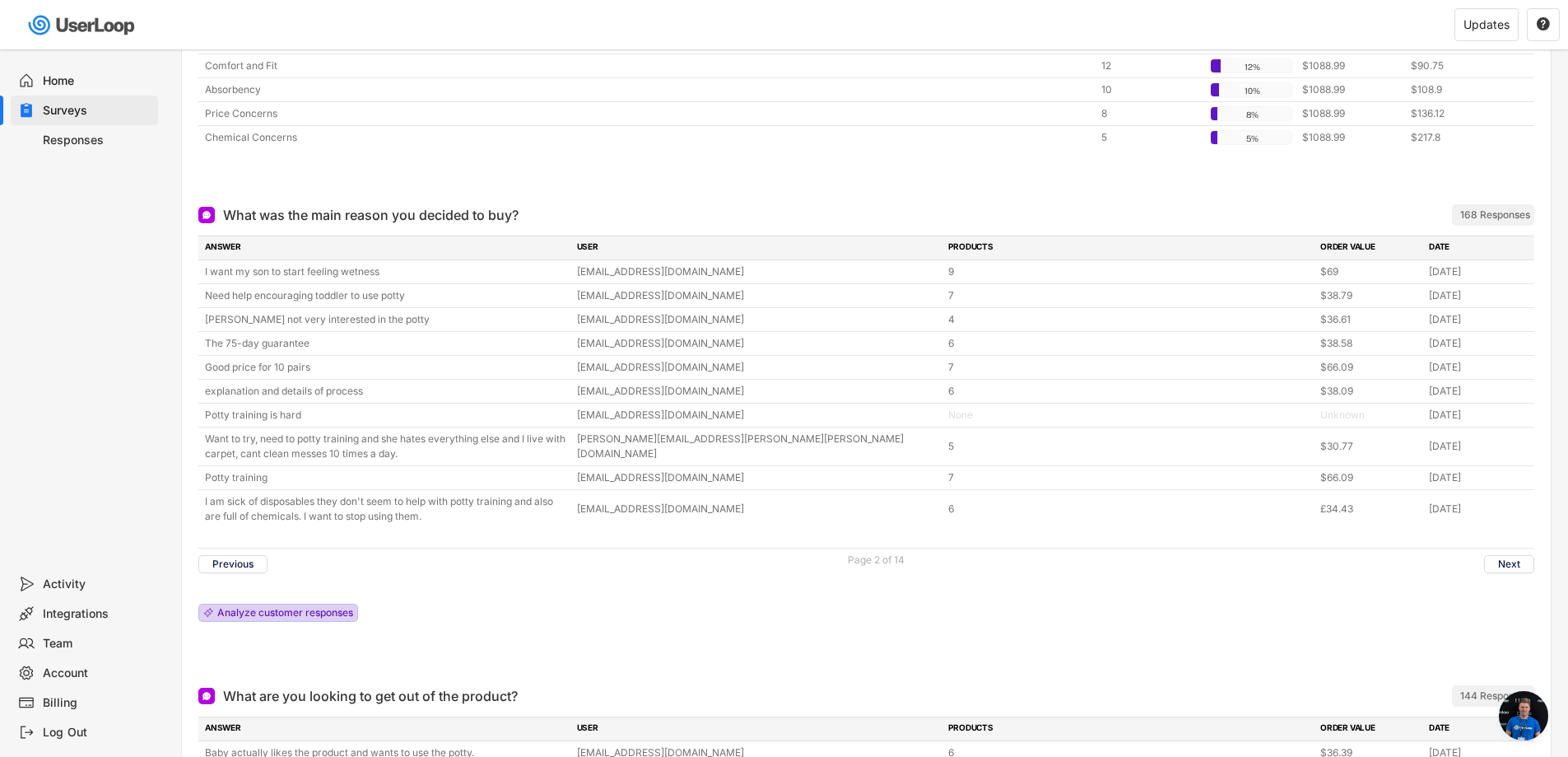
click at [260, 618] on div "Analyze customer responses" at bounding box center [285, 613] width 136 height 10
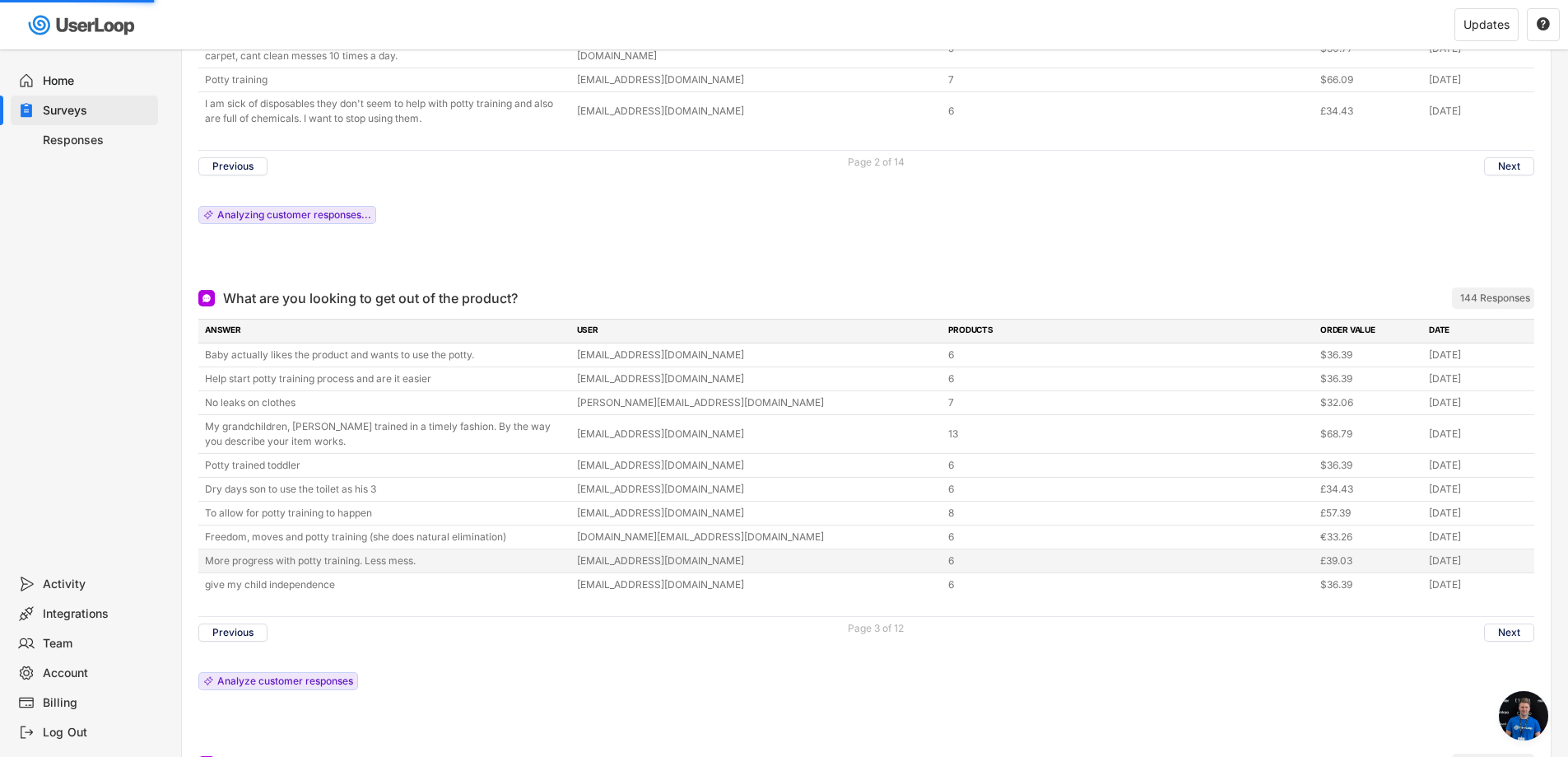
scroll to position [1235, 0]
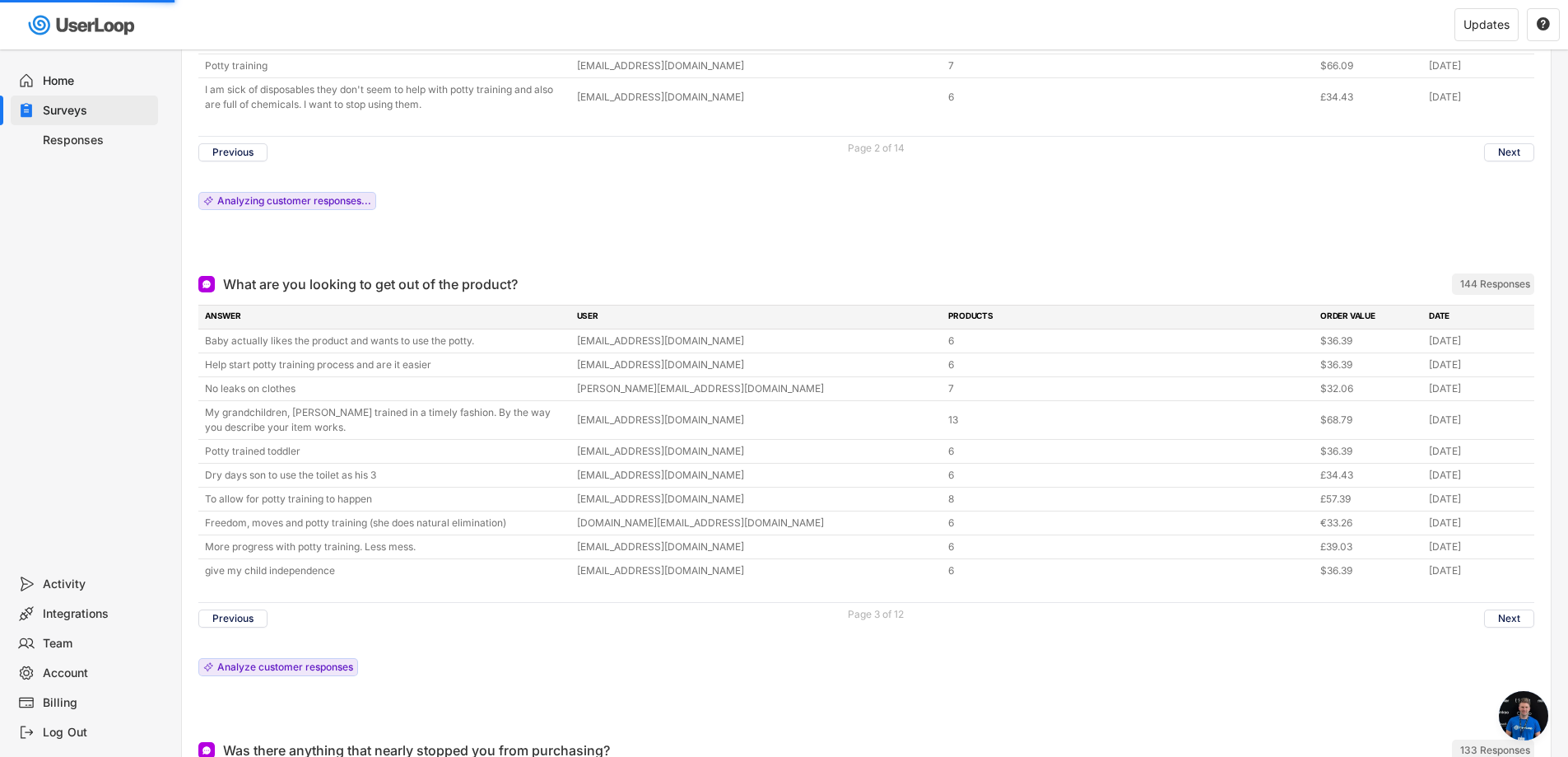
click at [242, 681] on div "ANSWER USER PRODUCTS ORDER VALUE DATE Baby actually likes the product and wants…" at bounding box center [866, 494] width 1336 height 380
click at [248, 667] on div "Analyze customer responses" at bounding box center [285, 667] width 136 height 10
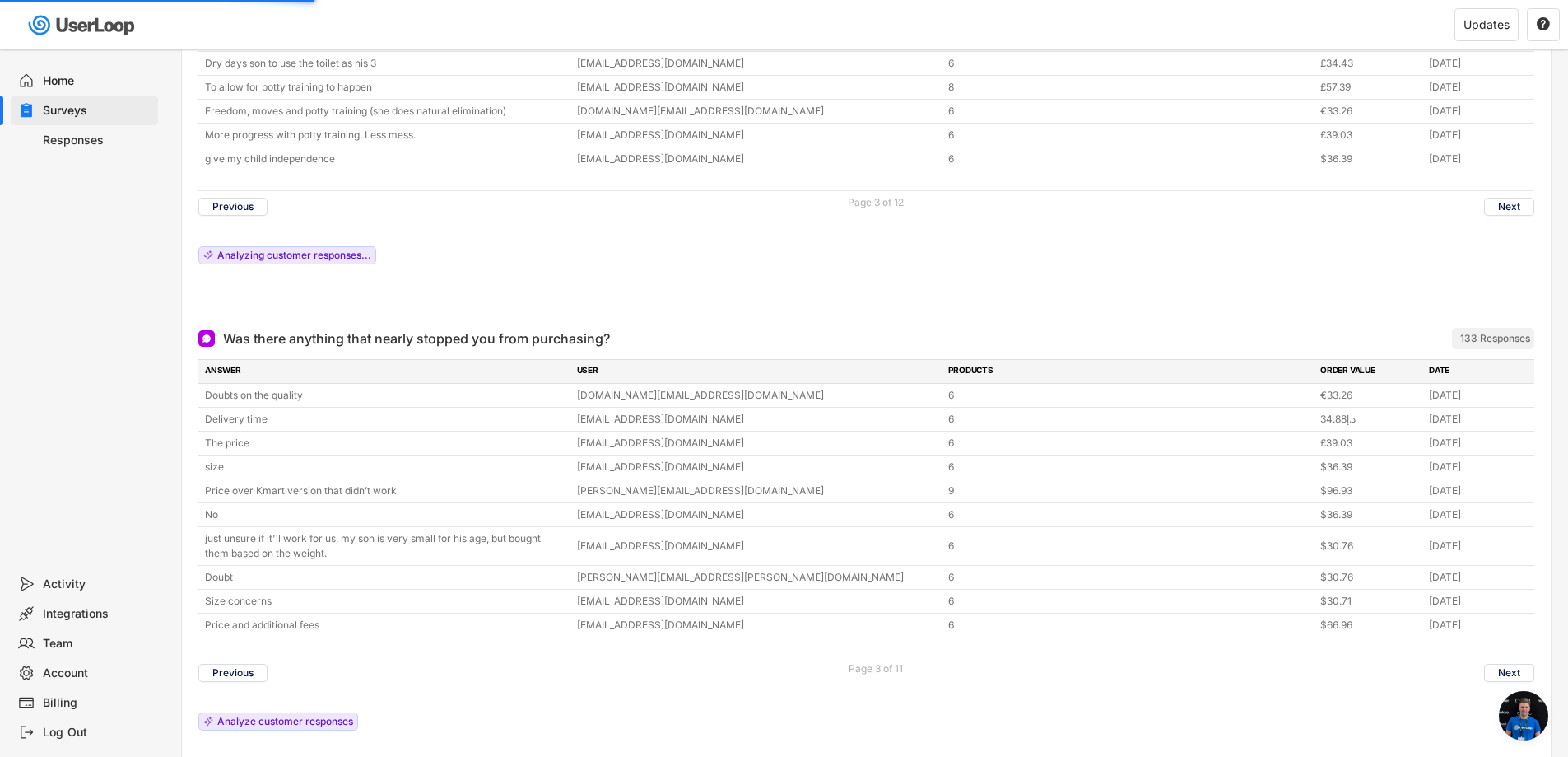
scroll to position [1729, 0]
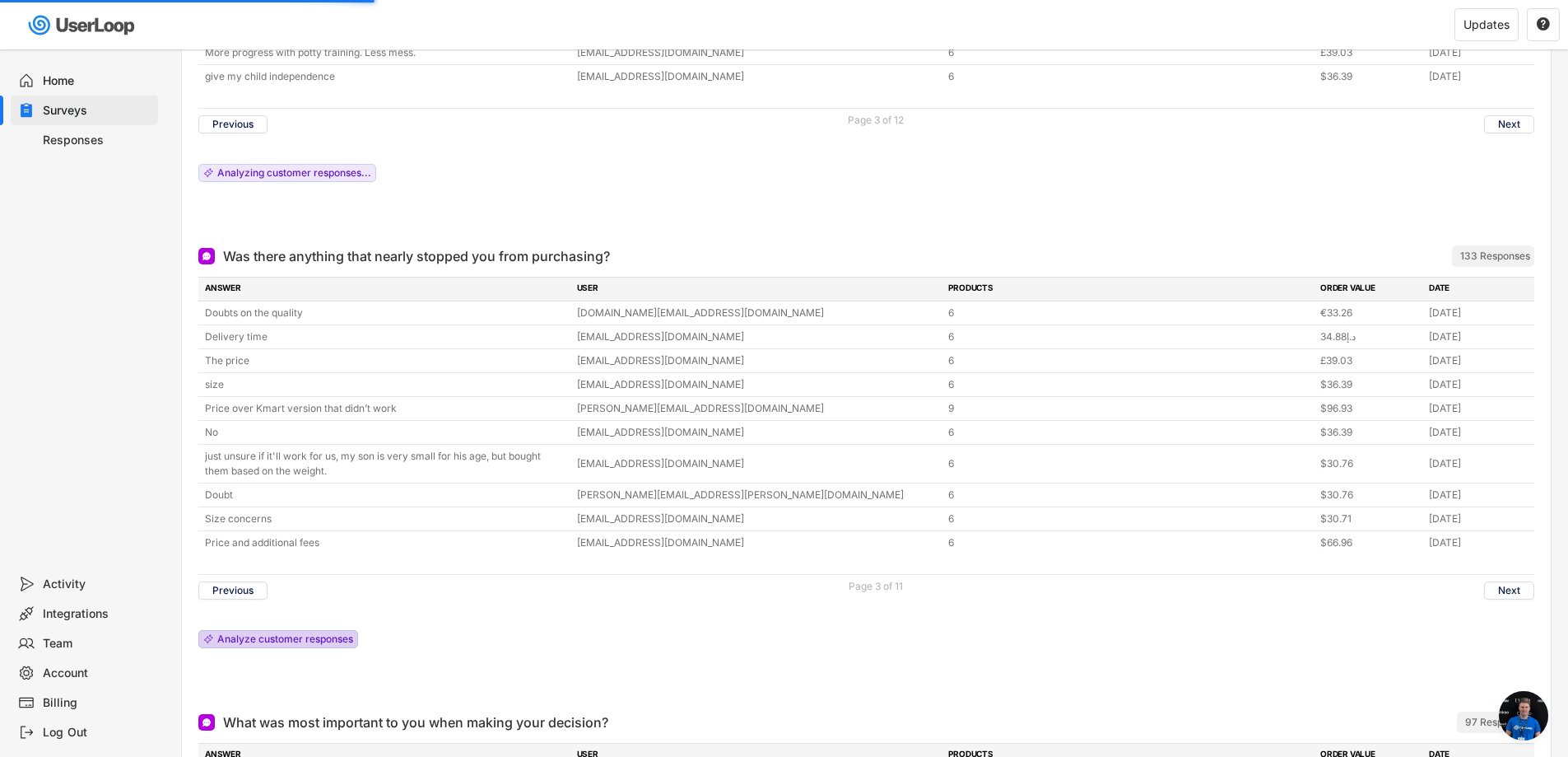
click at [236, 640] on div "Analyze customer responses" at bounding box center [285, 639] width 136 height 10
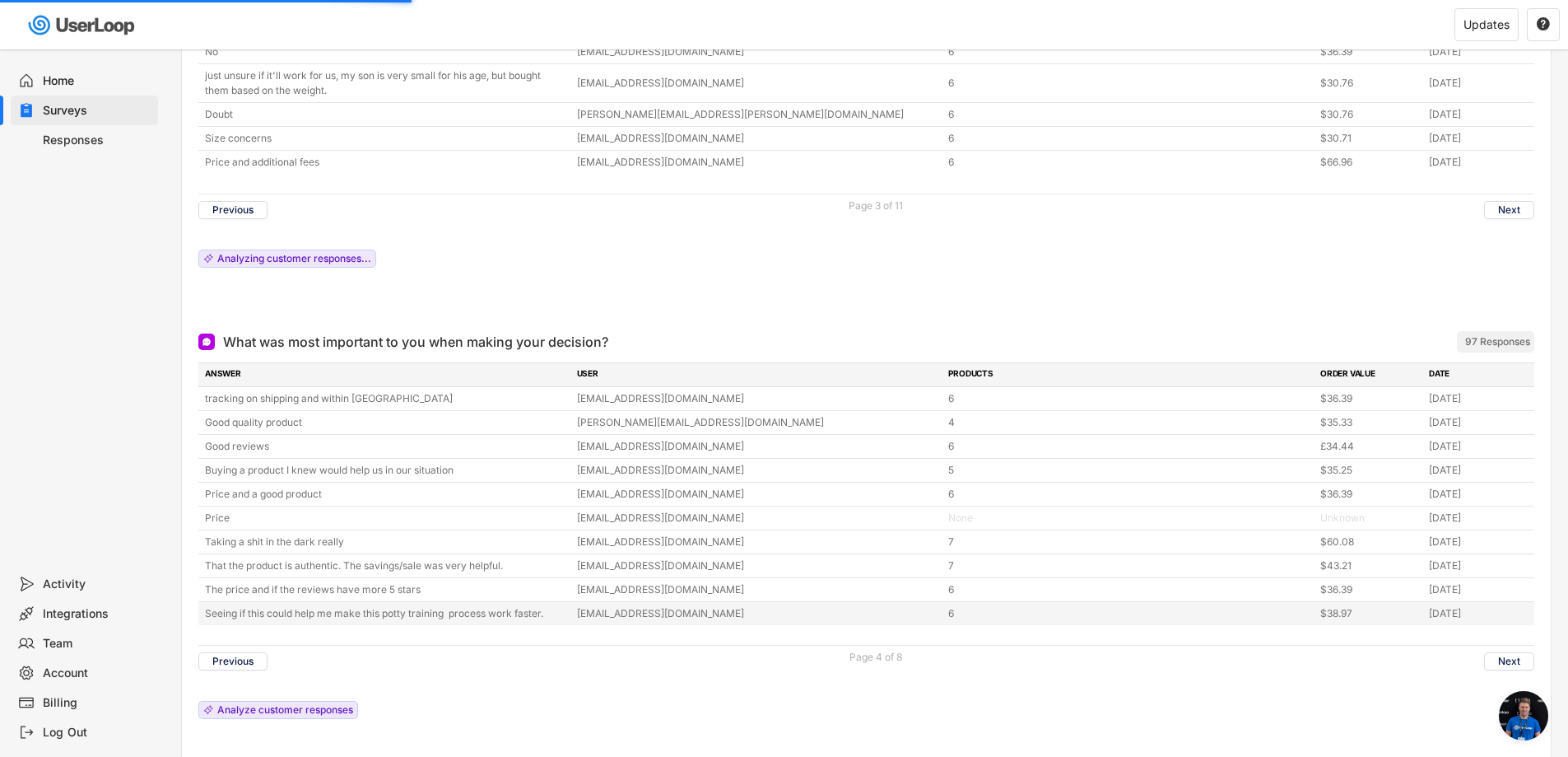
scroll to position [2223, 0]
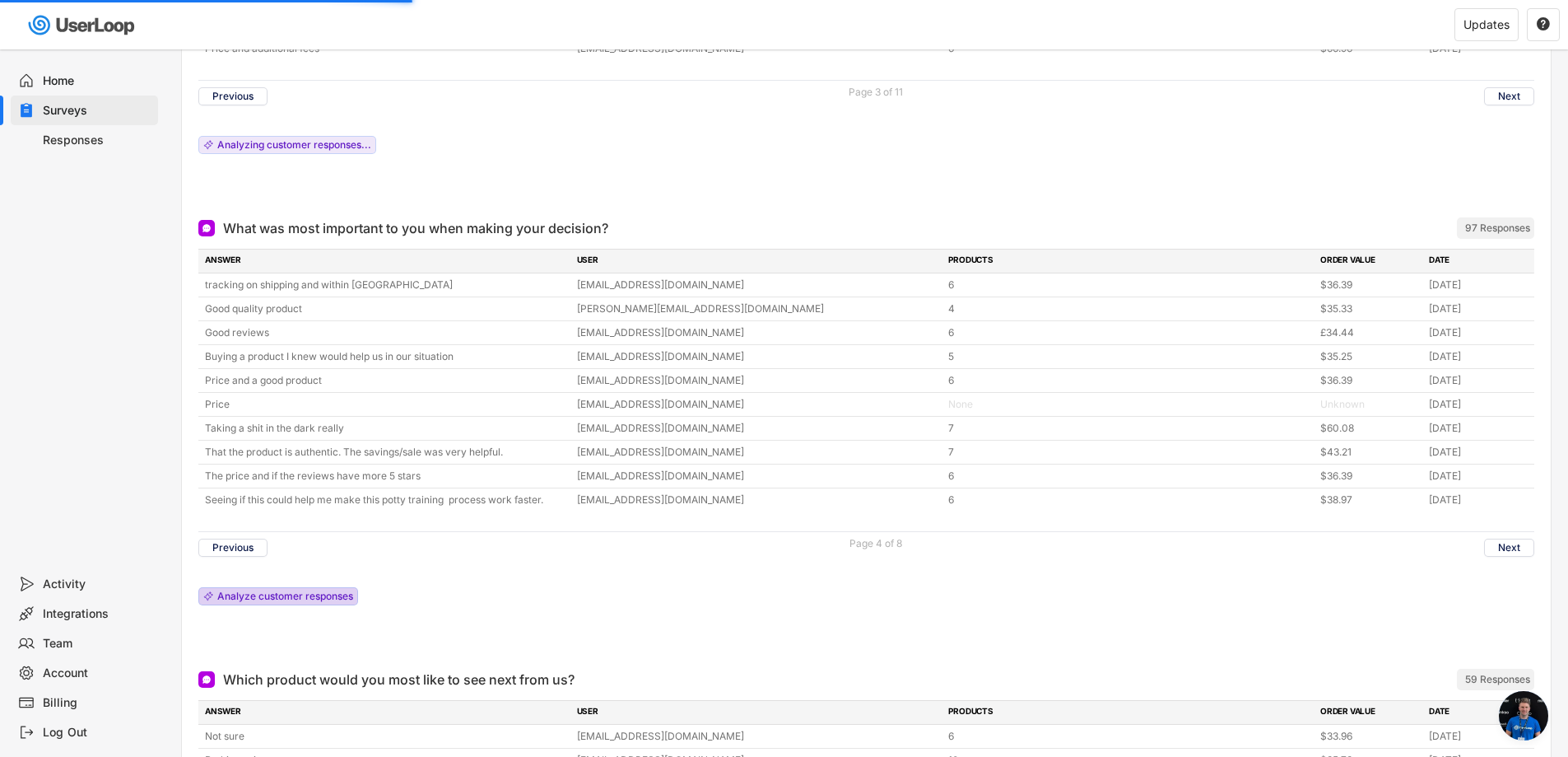
click at [264, 596] on div "Analyze customer responses" at bounding box center [285, 596] width 136 height 10
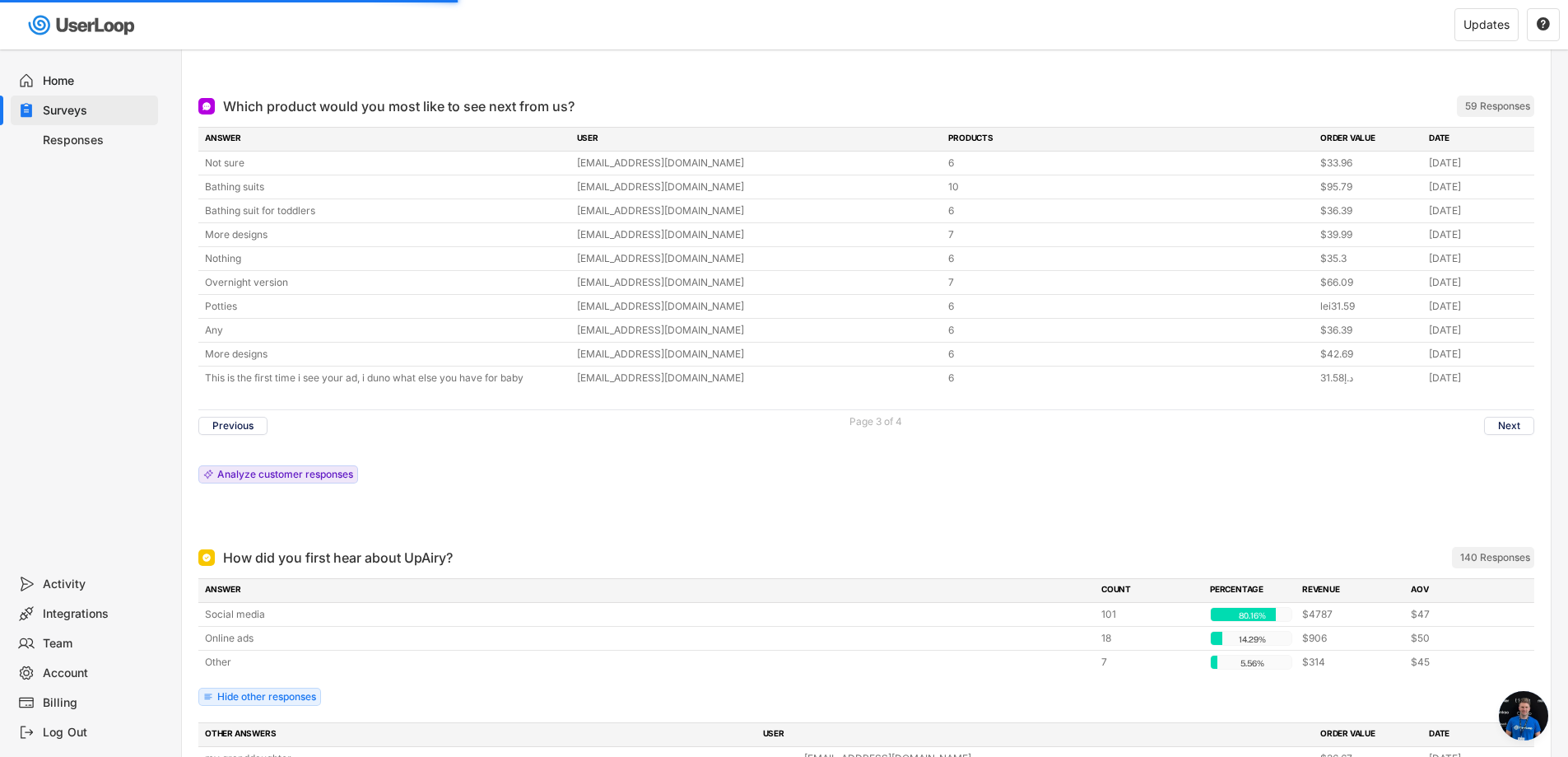
scroll to position [2799, 0]
click at [245, 475] on div "Analyze customer responses" at bounding box center [285, 471] width 136 height 10
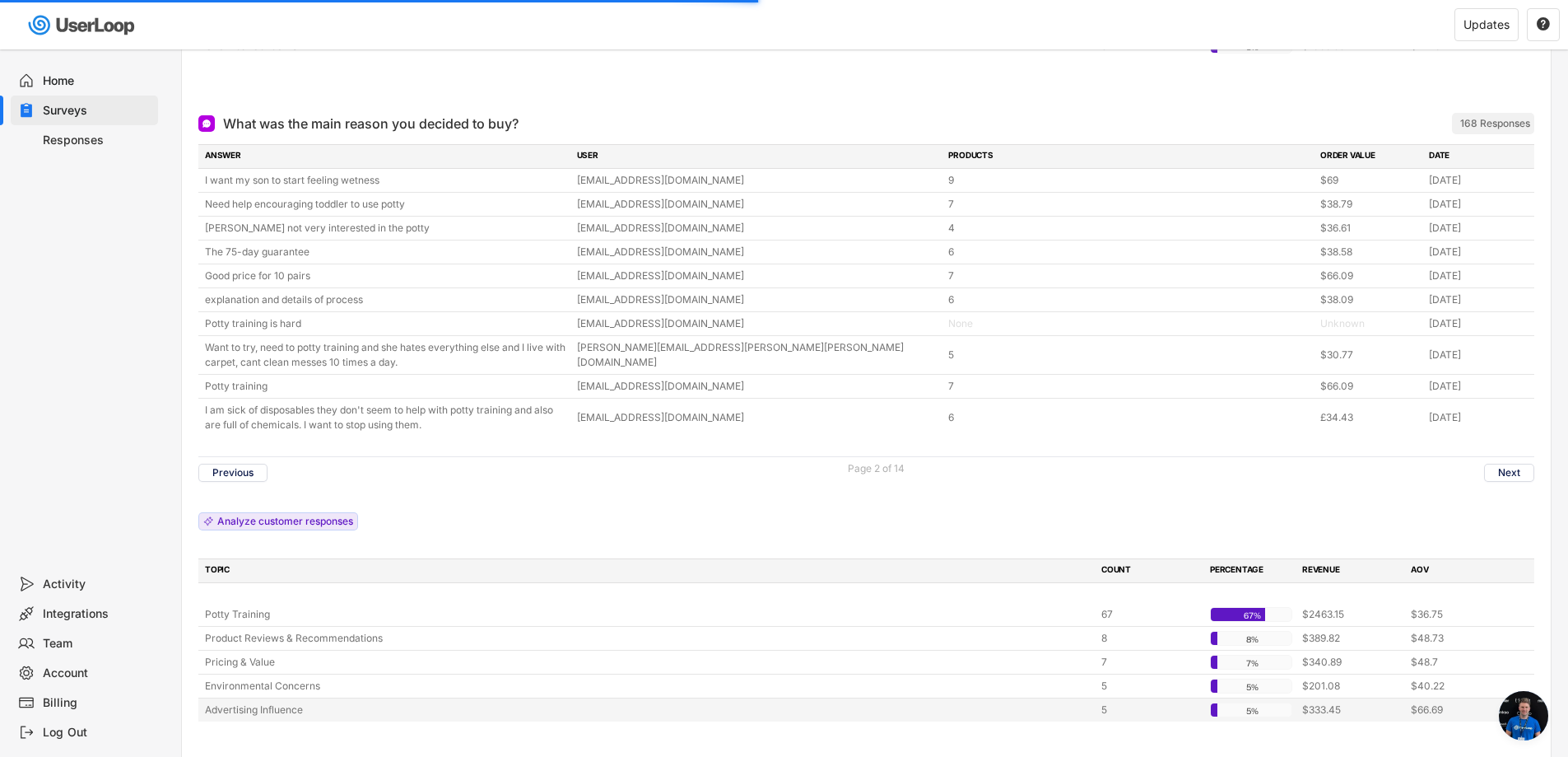
scroll to position [905, 0]
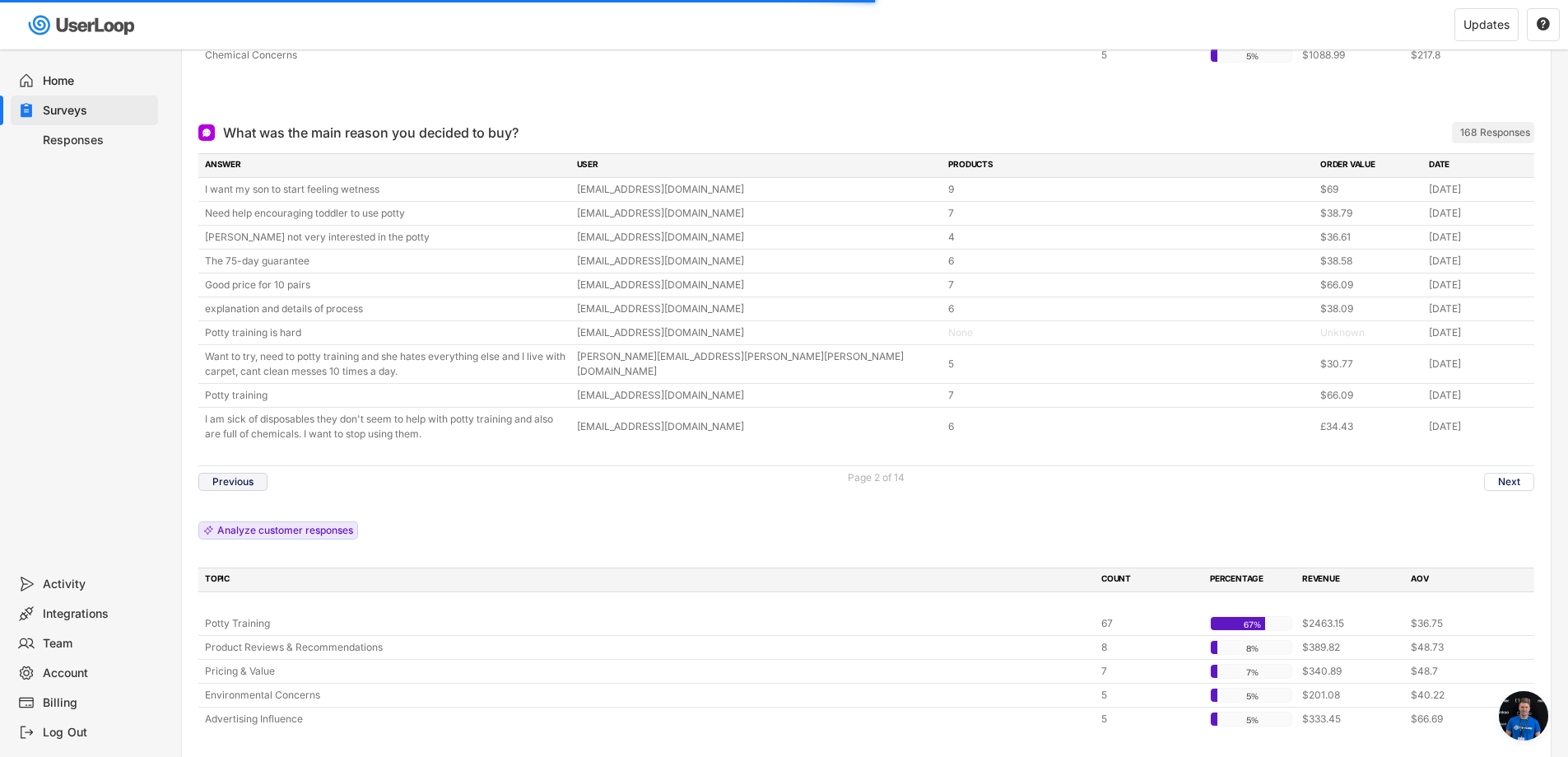
click at [231, 479] on button "Previous" at bounding box center [233, 482] width 69 height 18
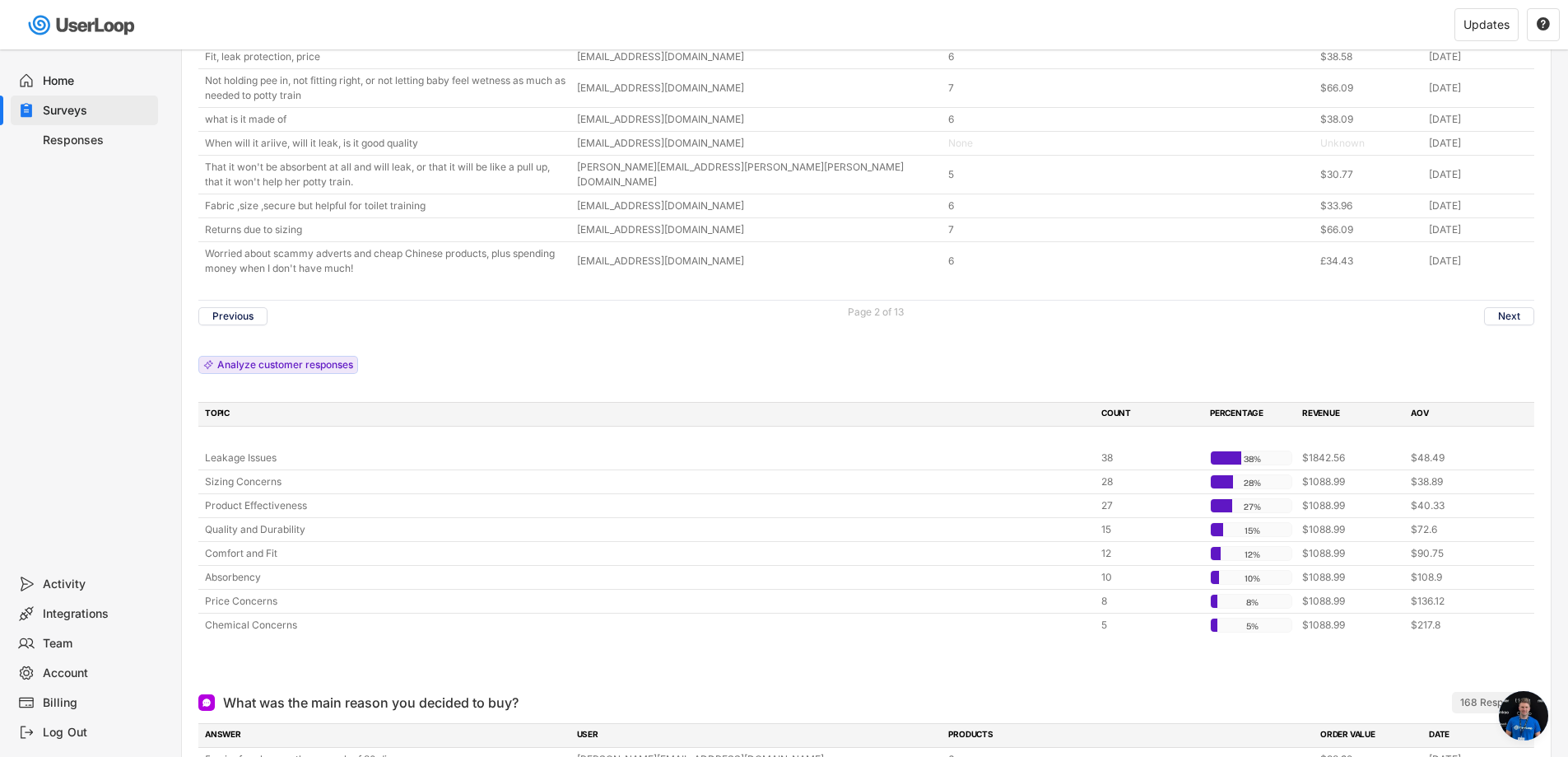
scroll to position [0, 0]
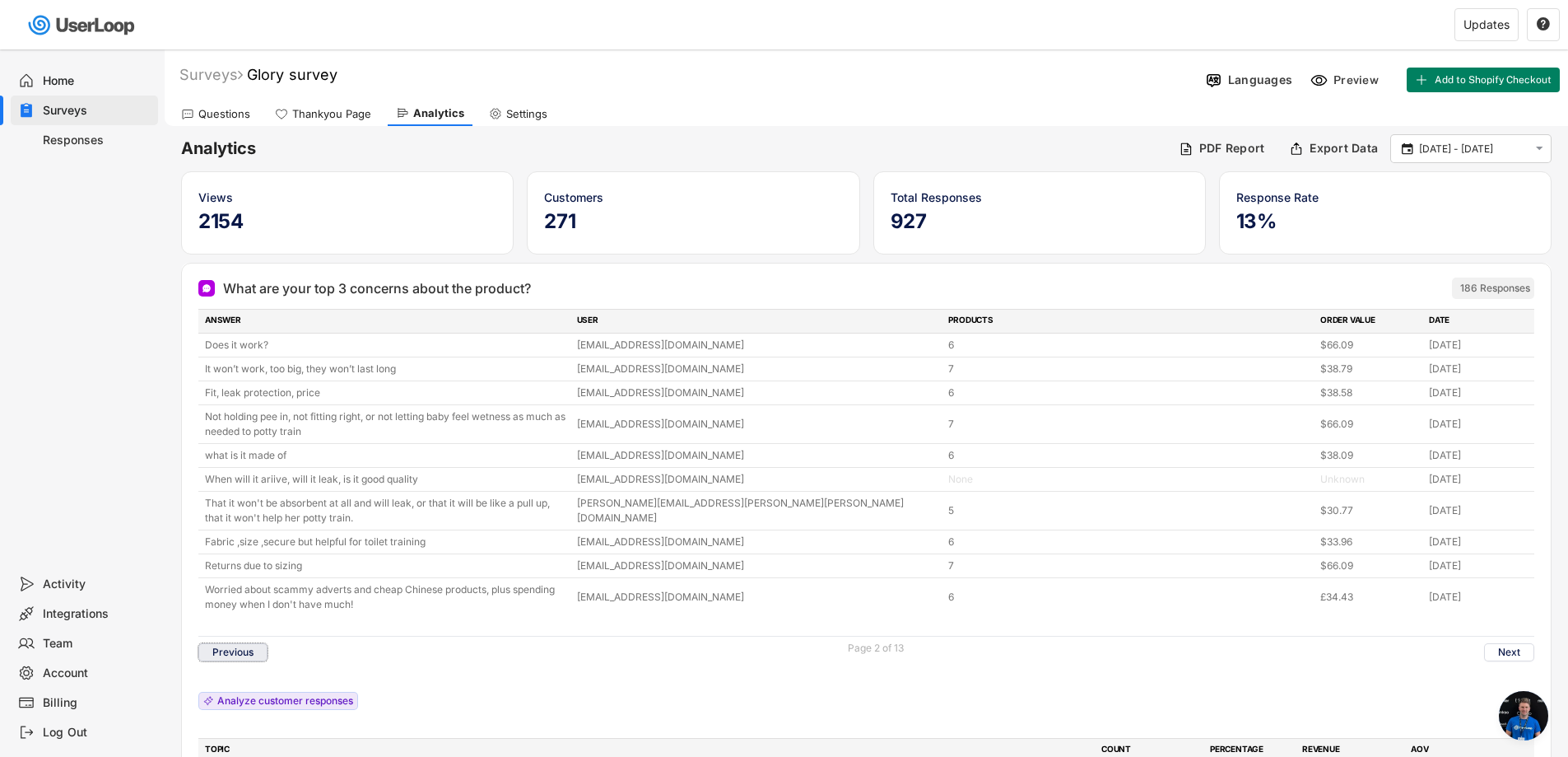
click at [235, 643] on button "Previous" at bounding box center [233, 652] width 69 height 18
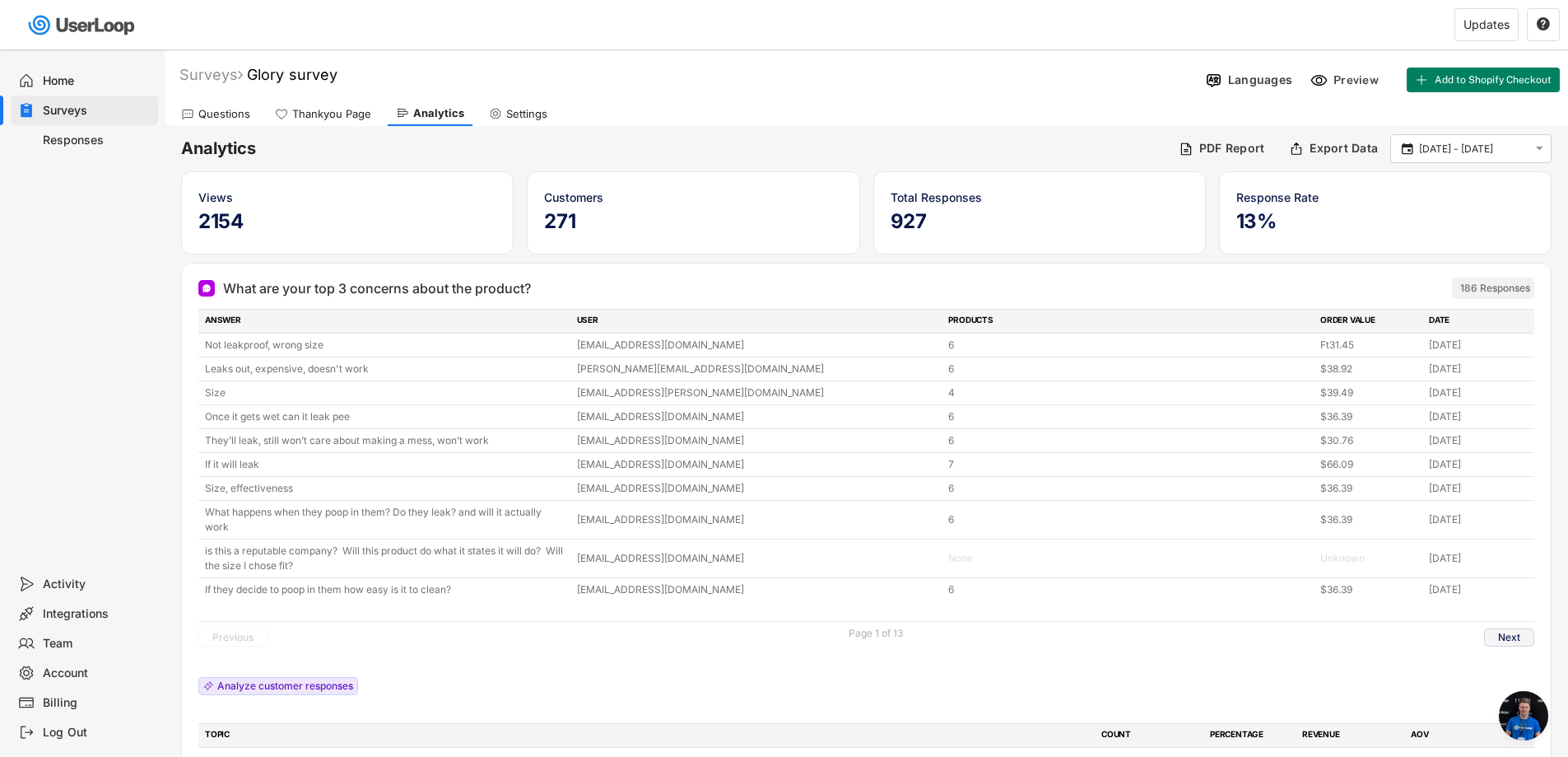
click at [1505, 638] on button "Next" at bounding box center [1509, 638] width 50 height 18
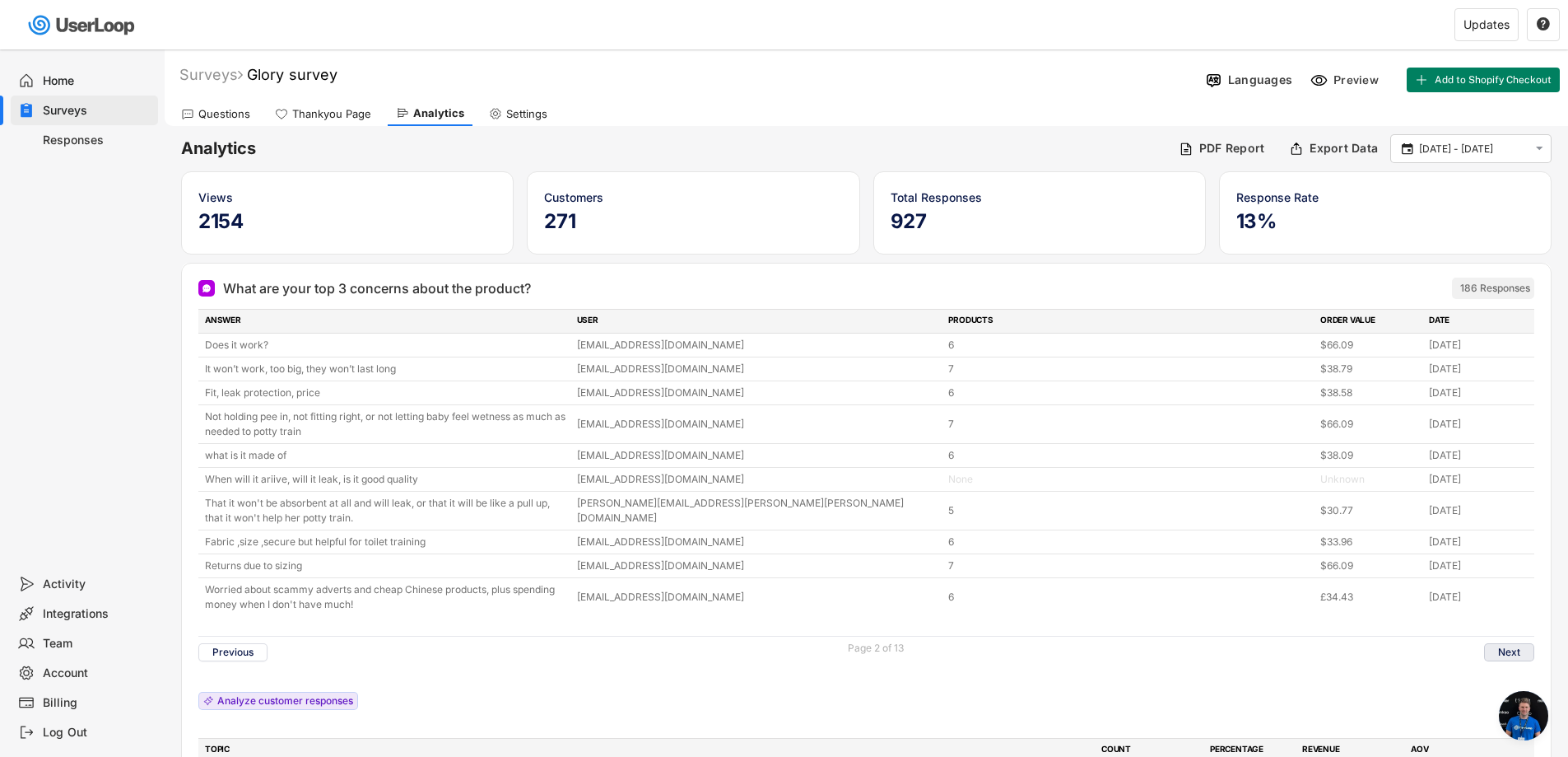
click at [1491, 648] on button "Next" at bounding box center [1509, 652] width 50 height 18
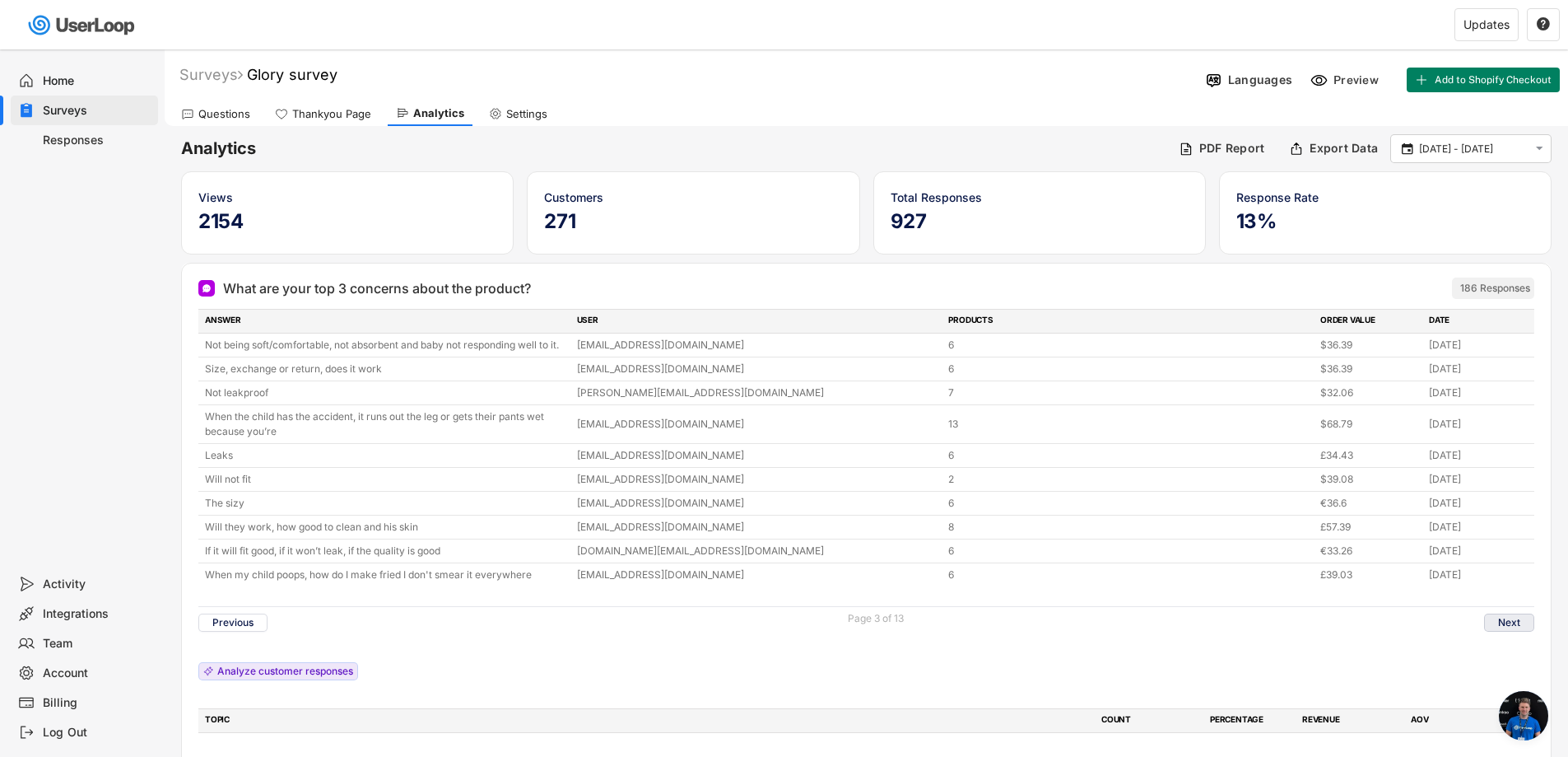
click at [1500, 623] on button "Next" at bounding box center [1509, 623] width 50 height 18
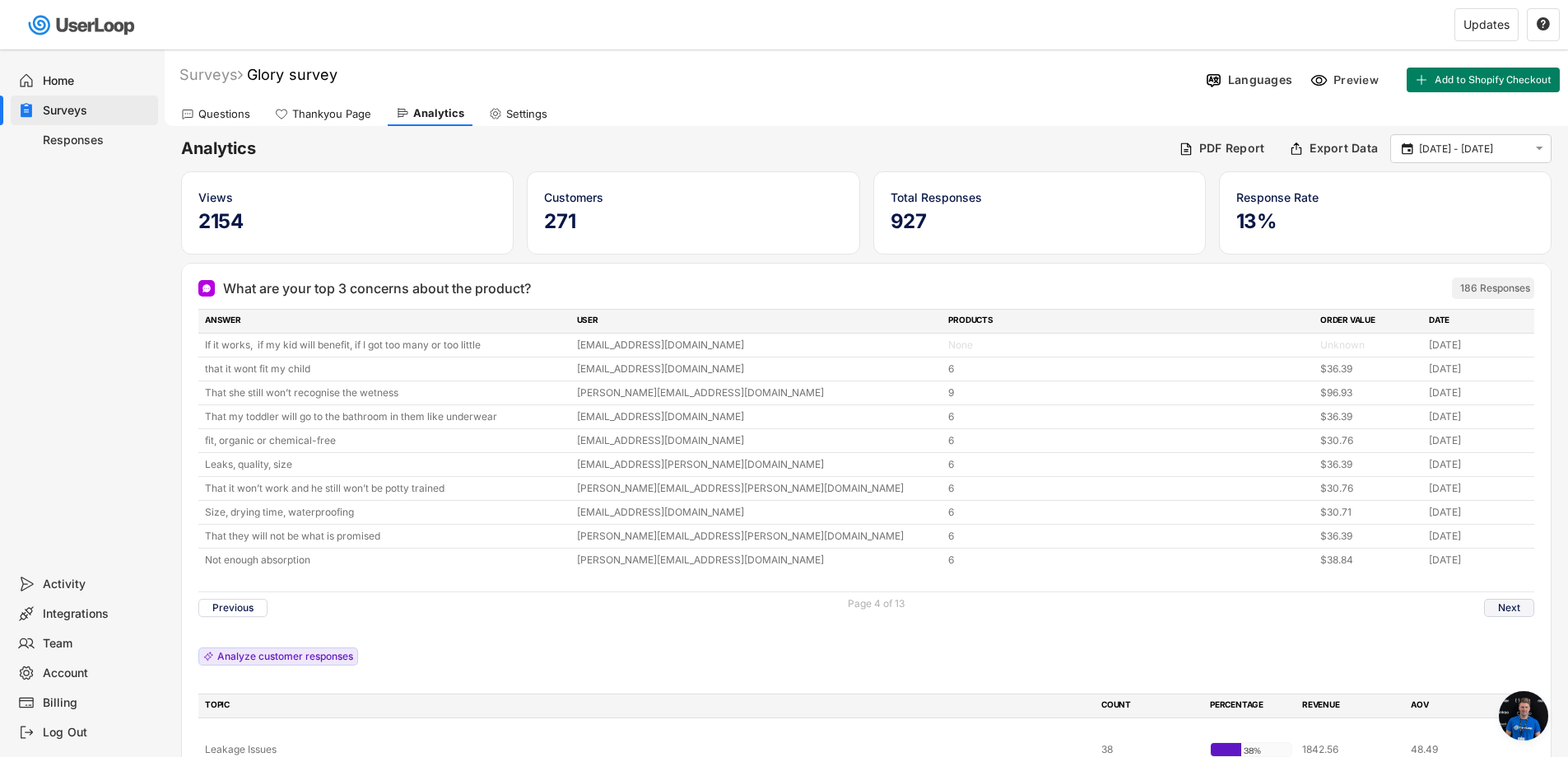
click at [1507, 613] on button "Next" at bounding box center [1509, 608] width 50 height 18
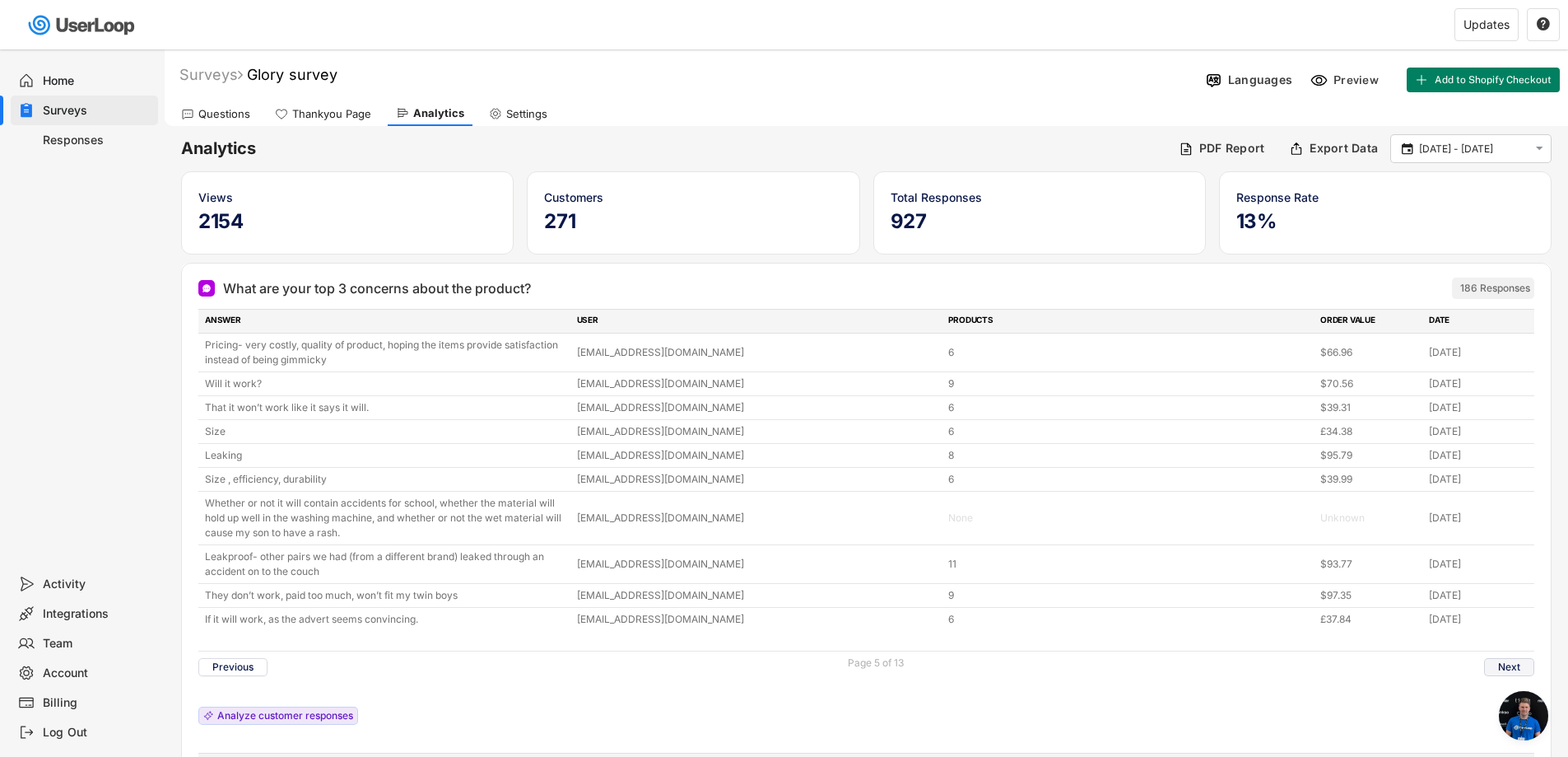
click at [1495, 669] on button "Next" at bounding box center [1509, 667] width 50 height 18
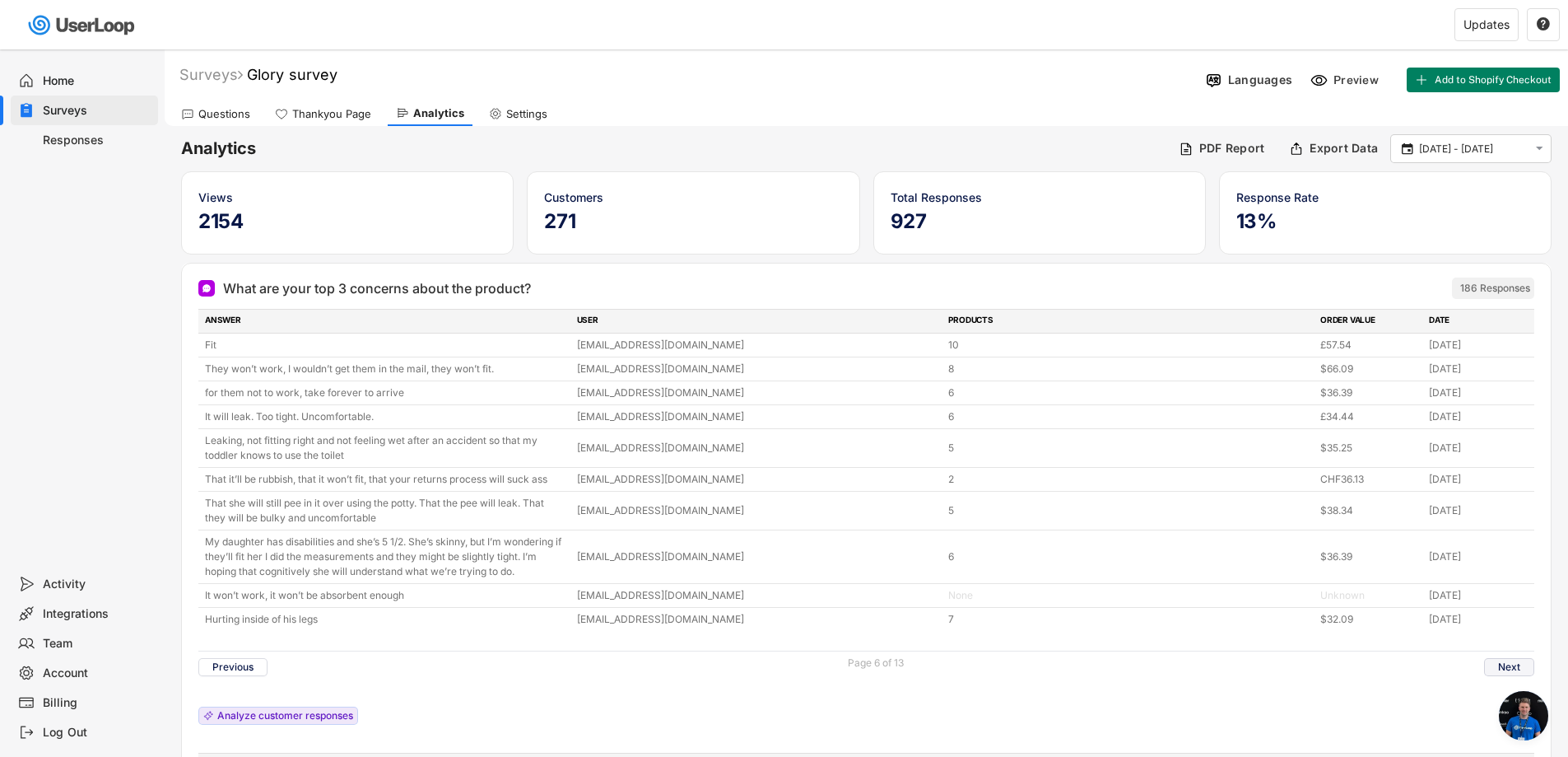
click at [1496, 666] on button "Next" at bounding box center [1509, 667] width 50 height 18
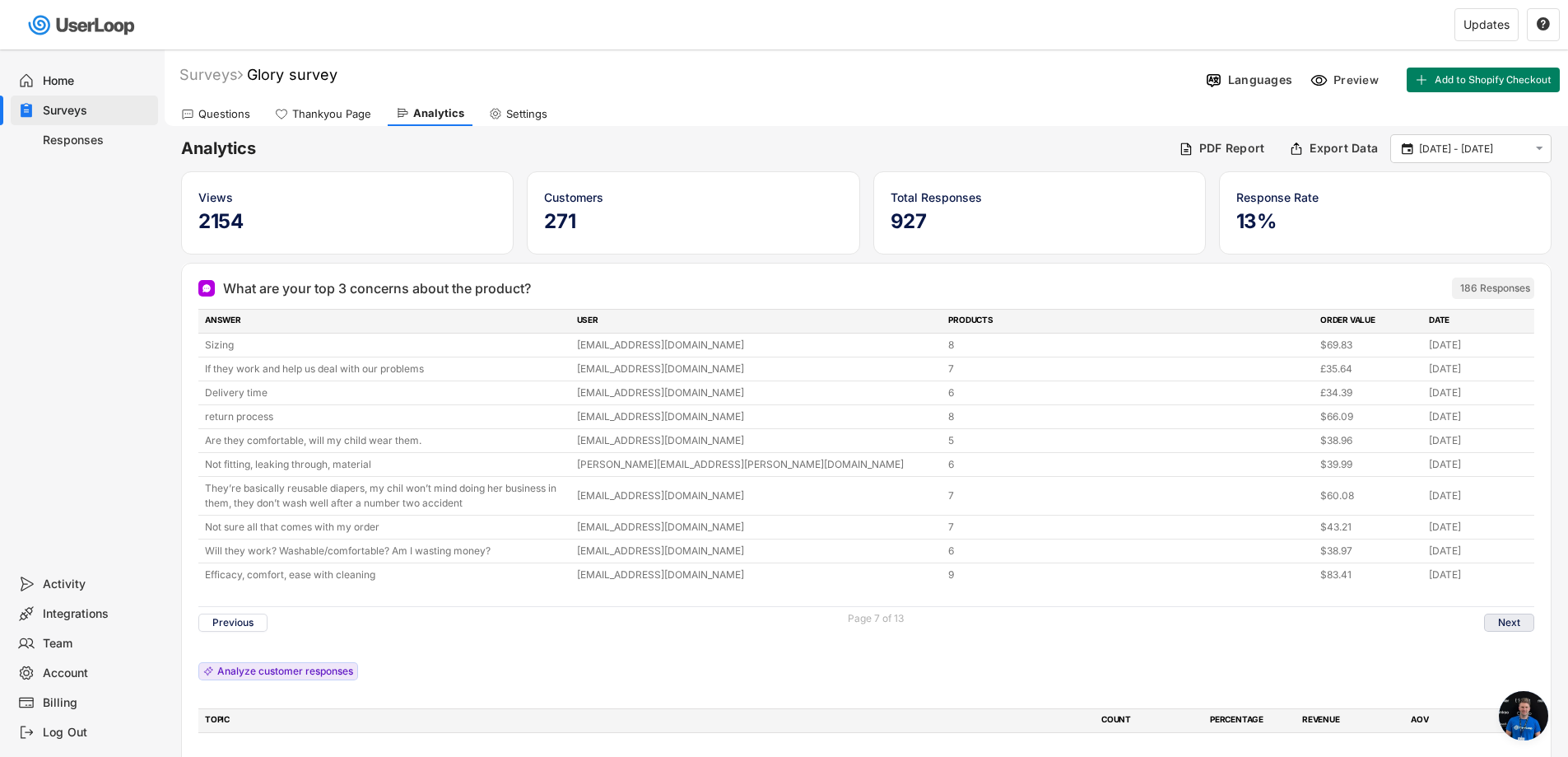
click at [1520, 625] on button "Next" at bounding box center [1509, 623] width 50 height 18
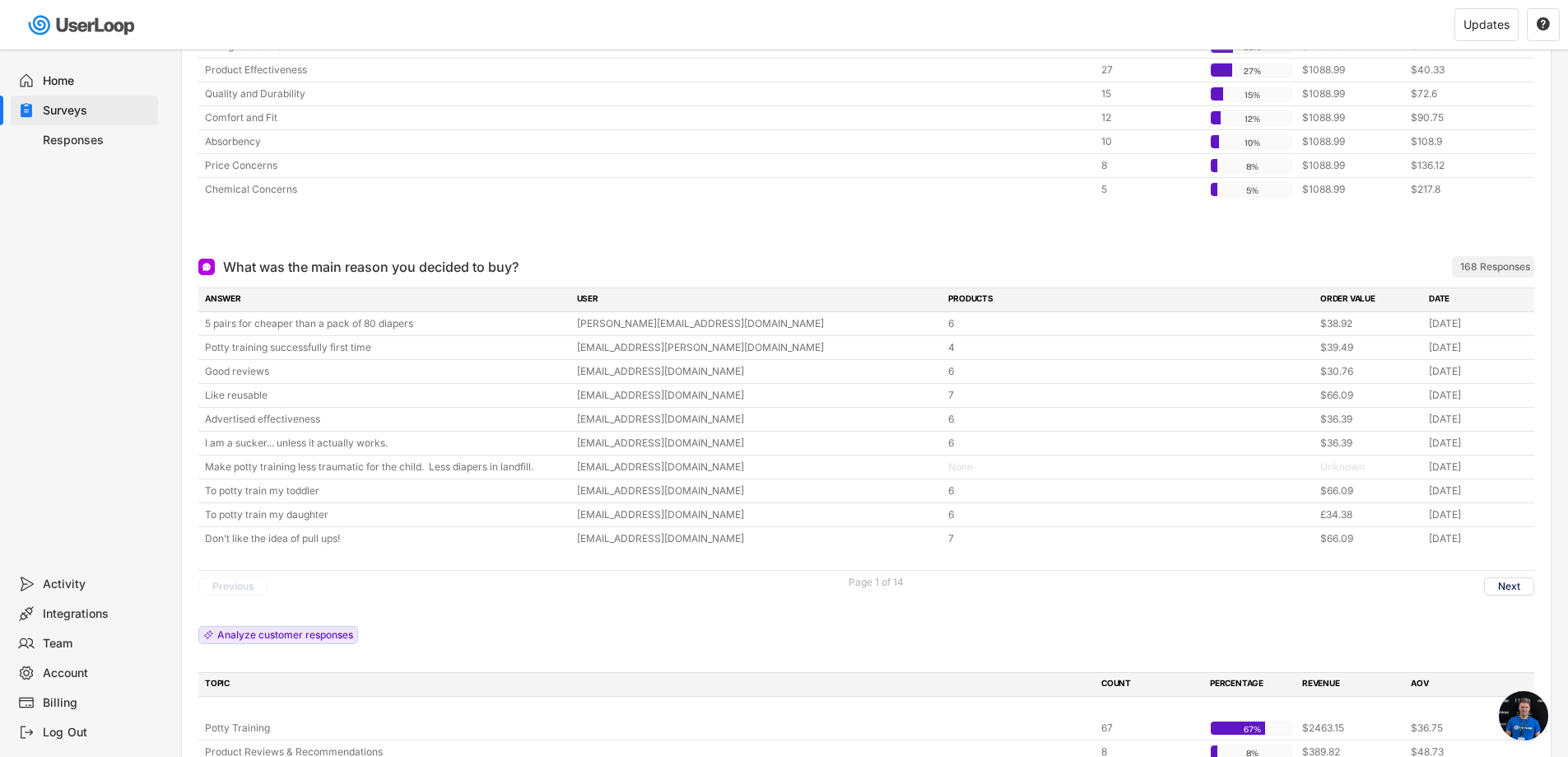
scroll to position [741, 0]
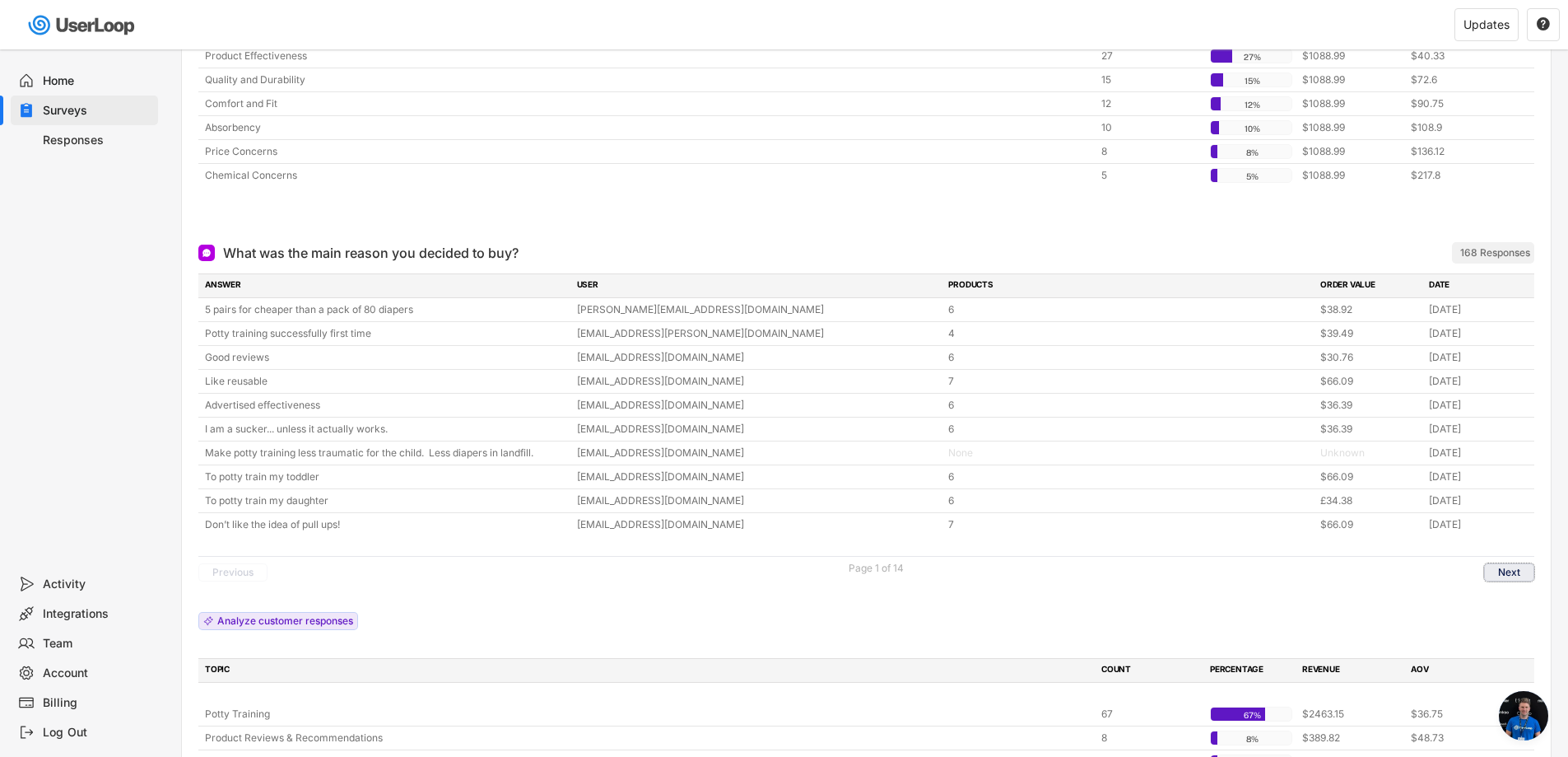
click at [1517, 568] on button "Next" at bounding box center [1509, 572] width 50 height 18
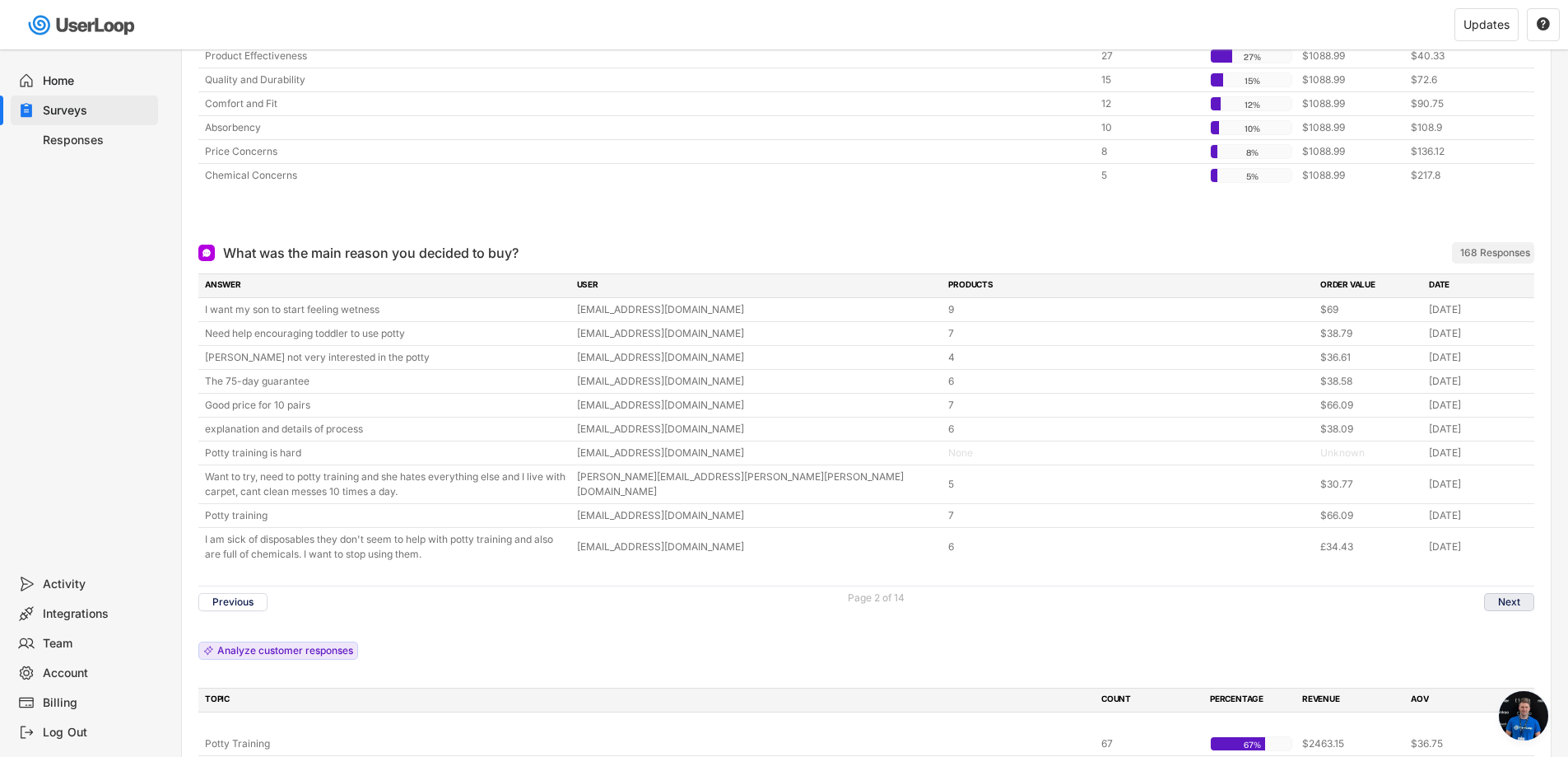
click at [1498, 600] on button "Next" at bounding box center [1509, 602] width 50 height 18
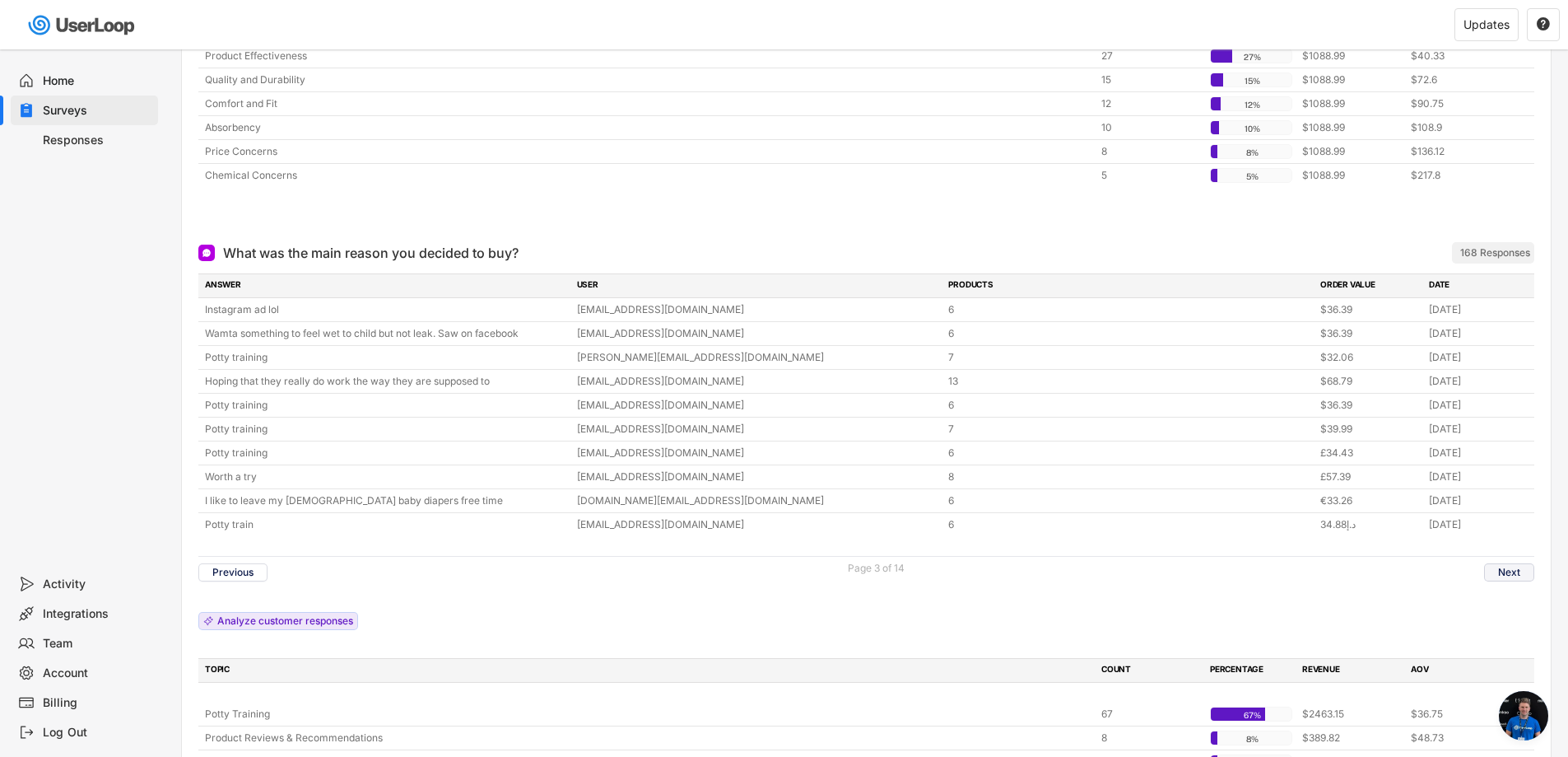
click at [1491, 573] on button "Next" at bounding box center [1509, 572] width 50 height 18
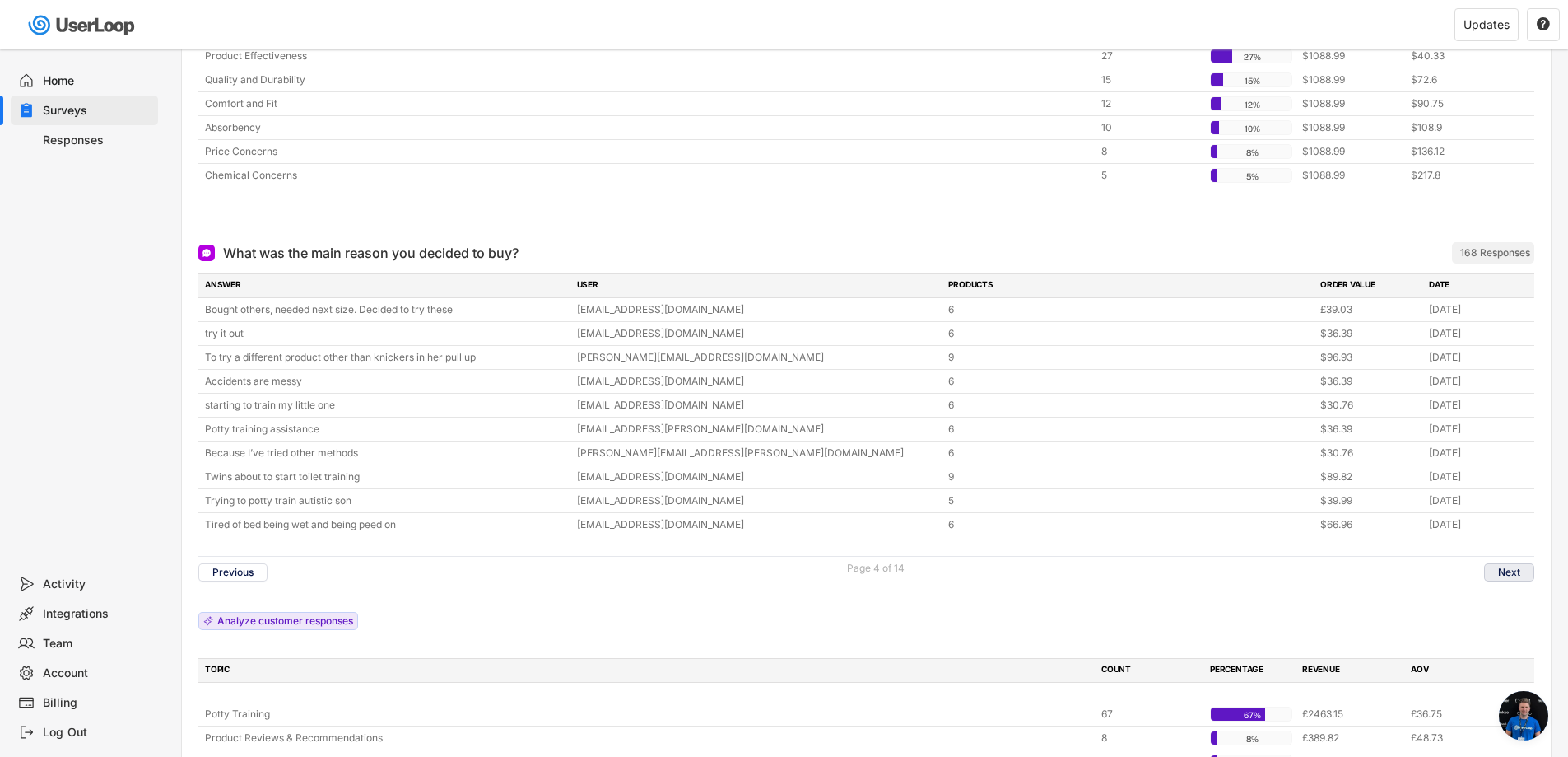
click at [1500, 566] on button "Next" at bounding box center [1509, 572] width 50 height 18
